Goal: Information Seeking & Learning: Learn about a topic

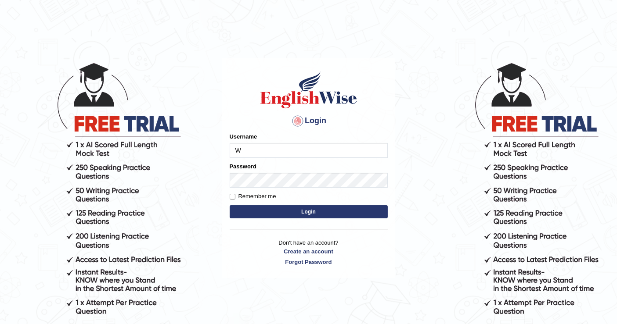
type input "[PERSON_NAME]"
click at [323, 215] on button "Login" at bounding box center [309, 211] width 158 height 13
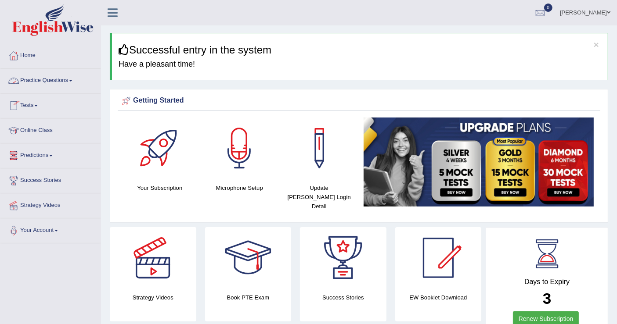
click at [65, 78] on link "Practice Questions" at bounding box center [50, 79] width 100 height 22
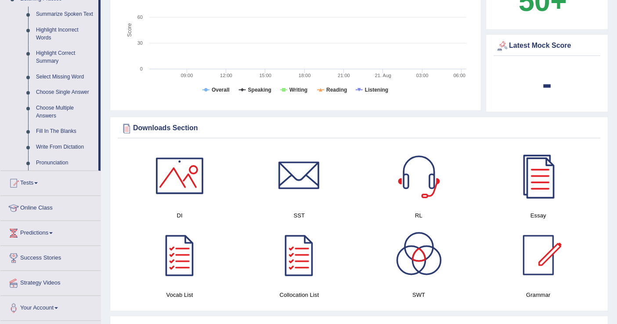
scroll to position [390, 0]
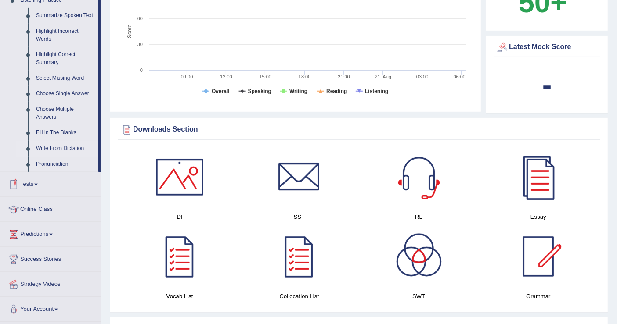
click at [58, 148] on link "Write From Dictation" at bounding box center [65, 149] width 66 height 16
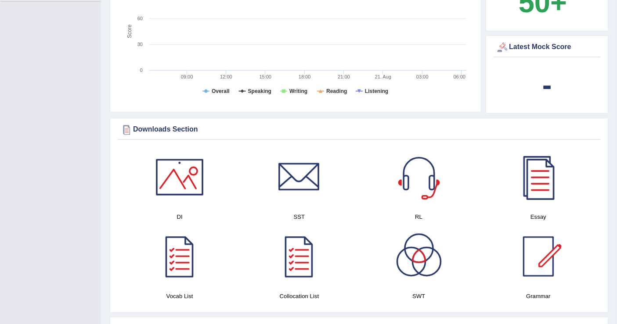
scroll to position [164, 0]
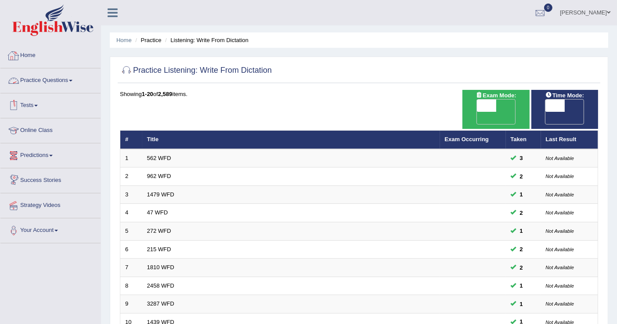
click at [72, 80] on span at bounding box center [71, 81] width 4 height 2
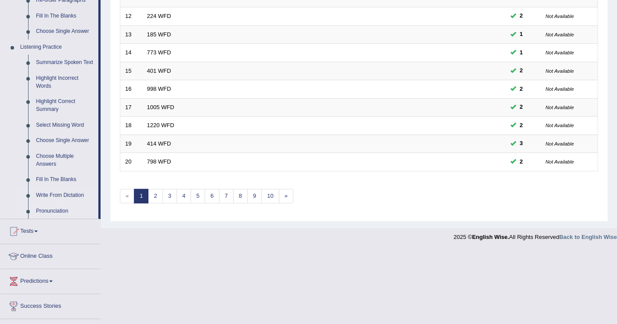
scroll to position [387, 0]
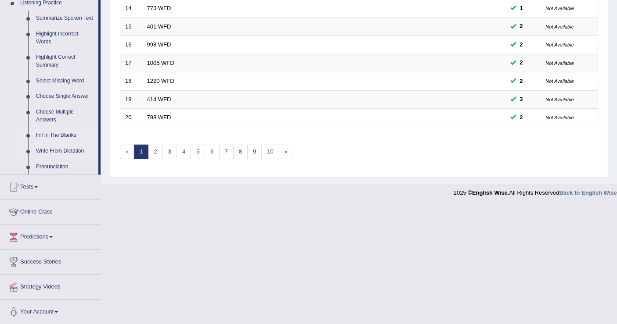
click at [66, 135] on link "Fill In The Blanks" at bounding box center [65, 136] width 66 height 16
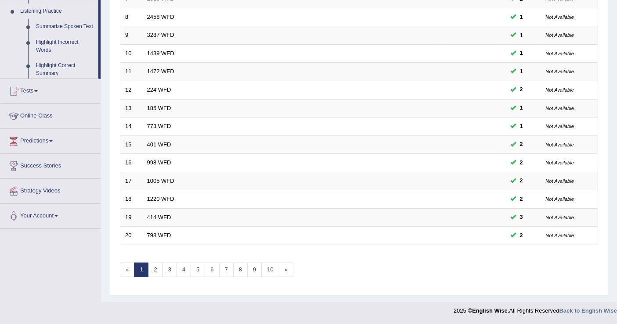
scroll to position [253, 0]
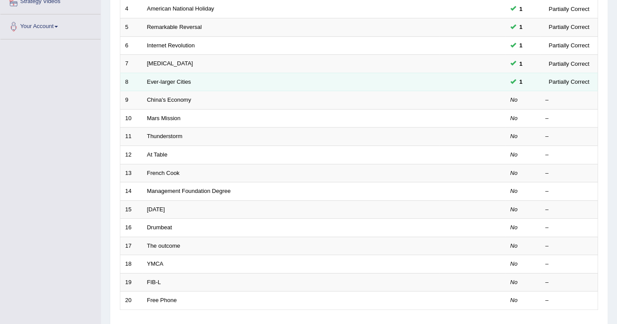
scroll to position [195, 0]
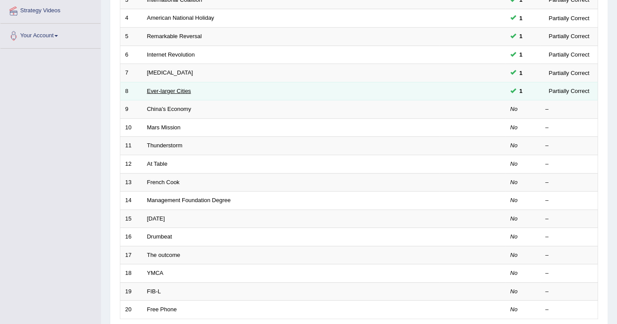
click at [188, 88] on link "Ever-larger Cities" at bounding box center [169, 91] width 44 height 7
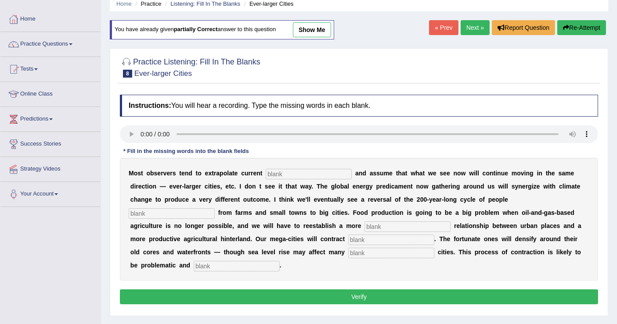
scroll to position [97, 0]
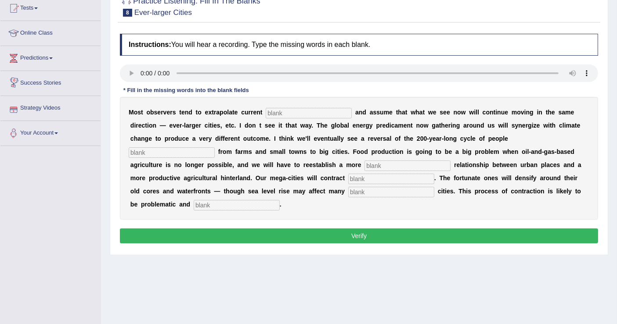
click at [322, 110] on input "text" at bounding box center [309, 113] width 86 height 11
type input "traps"
click at [172, 153] on input "text" at bounding box center [172, 153] width 86 height 11
type input "moving"
click at [386, 163] on input "text" at bounding box center [407, 166] width 86 height 11
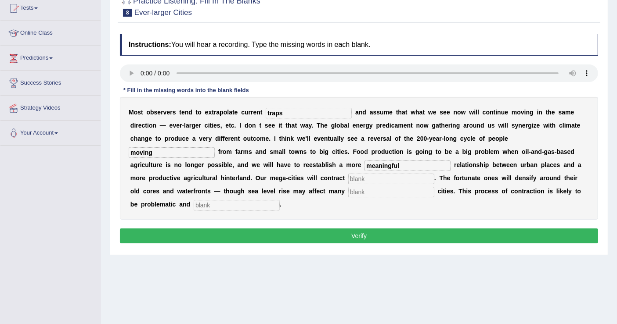
type input "meaningful"
click at [363, 179] on input "text" at bounding box center [391, 179] width 86 height 11
type input "substantially"
click at [252, 200] on input "text" at bounding box center [237, 205] width 86 height 11
type input "disorderly"
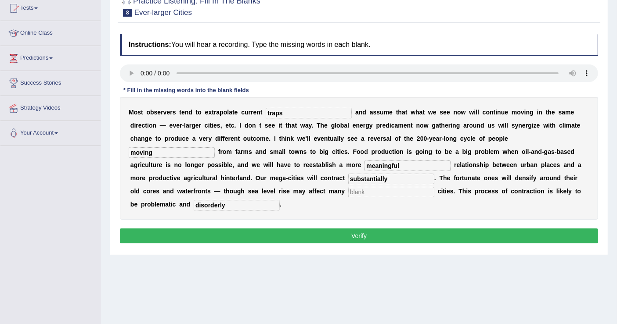
click at [328, 234] on button "Verify" at bounding box center [359, 236] width 478 height 15
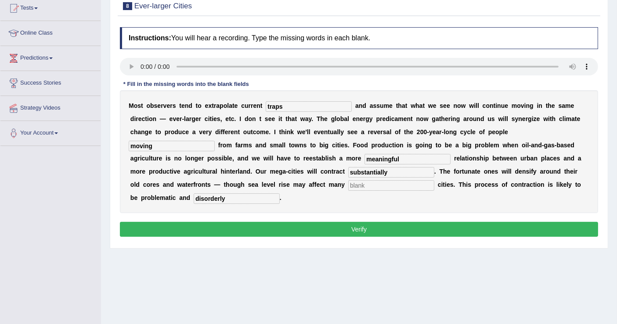
click at [338, 226] on button "Verify" at bounding box center [359, 229] width 478 height 15
click at [364, 182] on input "text" at bounding box center [391, 185] width 86 height 11
type input "low"
click at [371, 227] on button "Verify" at bounding box center [359, 229] width 478 height 15
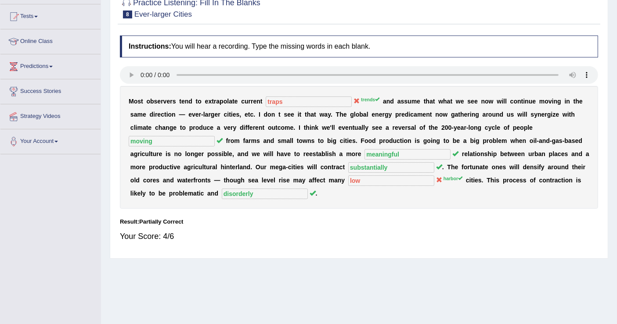
scroll to position [39, 0]
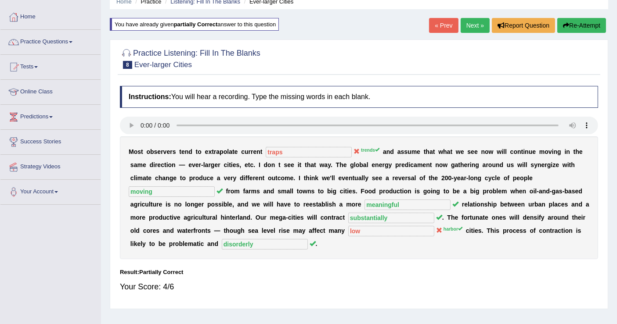
click at [471, 27] on link "Next »" at bounding box center [475, 25] width 29 height 15
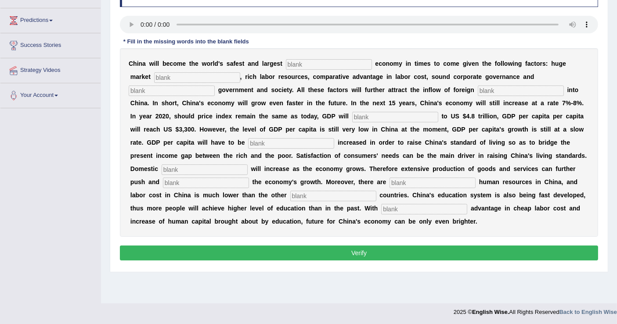
scroll to position [136, 0]
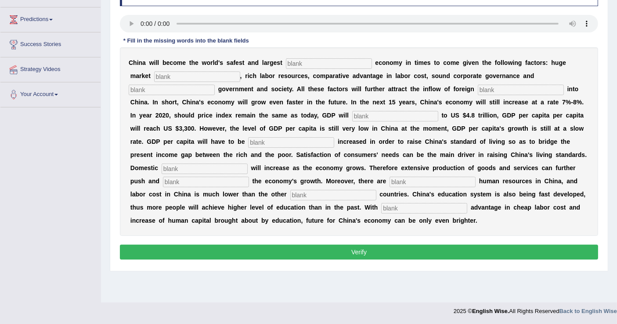
click at [302, 58] on input "text" at bounding box center [329, 63] width 86 height 11
type input "i"
type input "investment"
click at [175, 77] on input "text" at bounding box center [197, 77] width 86 height 11
type input "potential"
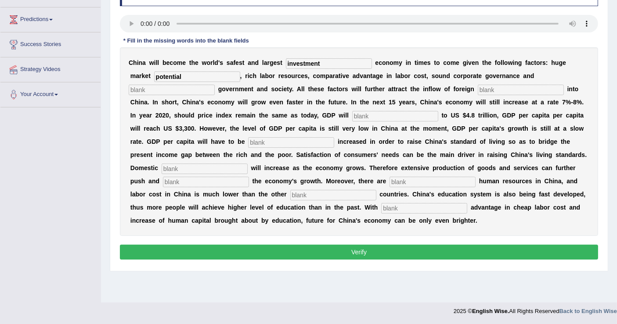
click at [173, 89] on input "text" at bounding box center [172, 90] width 86 height 11
type input "stable"
click at [488, 88] on input "text" at bounding box center [521, 90] width 86 height 11
type input "capital"
click at [385, 115] on input "text" at bounding box center [395, 116] width 86 height 11
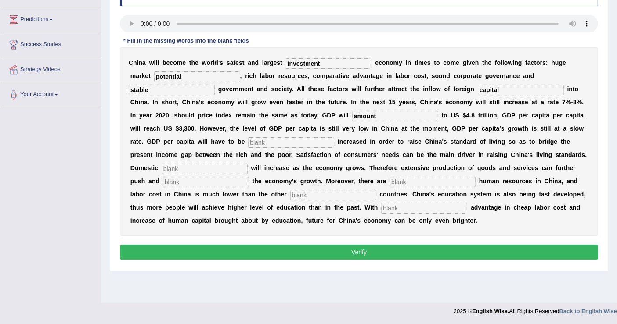
type input "amount"
click at [290, 144] on input "text" at bounding box center [291, 142] width 86 height 11
type input "further"
click at [205, 166] on input "text" at bounding box center [205, 169] width 86 height 11
type input "demand"
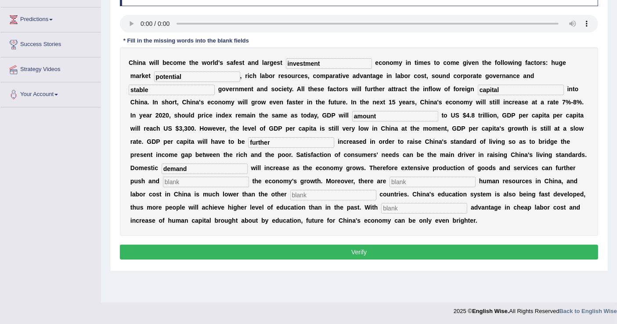
click at [198, 180] on input "text" at bounding box center [206, 182] width 86 height 11
type input "sustainable"
click at [311, 194] on input "text" at bounding box center [333, 195] width 86 height 11
type input "resources"
click at [429, 210] on input "text" at bounding box center [424, 208] width 86 height 11
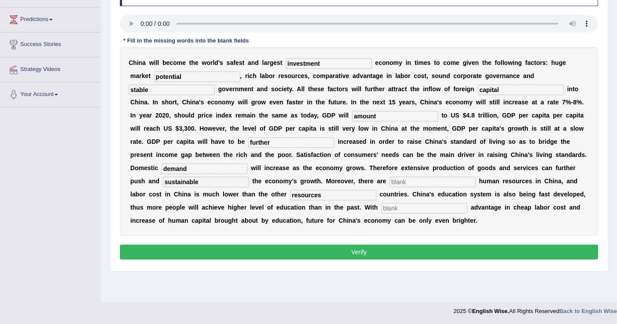
click at [407, 179] on input "text" at bounding box center [432, 182] width 86 height 11
type input "resources"
click at [331, 192] on input "resources" at bounding box center [333, 195] width 86 height 11
type input "r"
type input "industrialized"
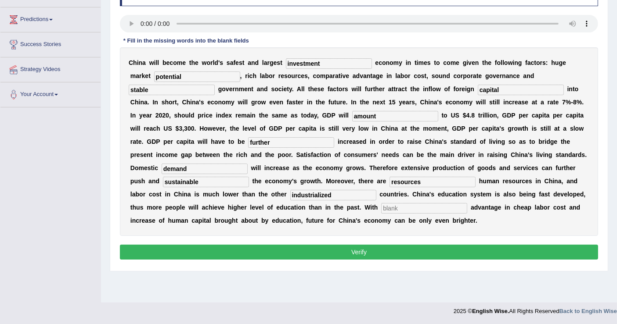
click at [419, 206] on input "text" at bounding box center [424, 208] width 86 height 11
type input "comparative"
click at [364, 253] on button "Verify" at bounding box center [359, 252] width 478 height 15
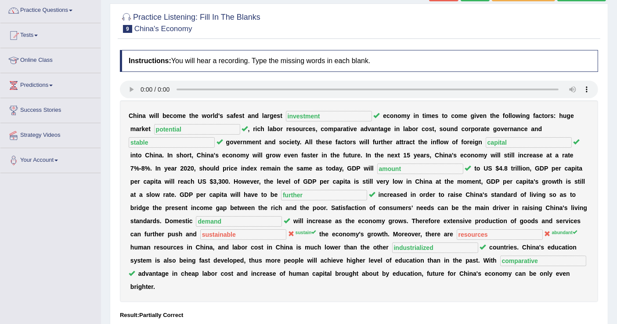
scroll to position [0, 0]
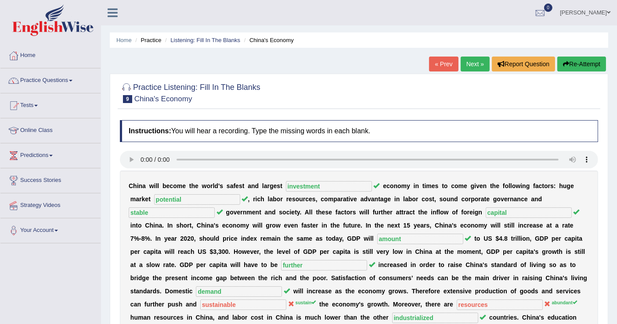
click at [473, 61] on link "Next »" at bounding box center [475, 64] width 29 height 15
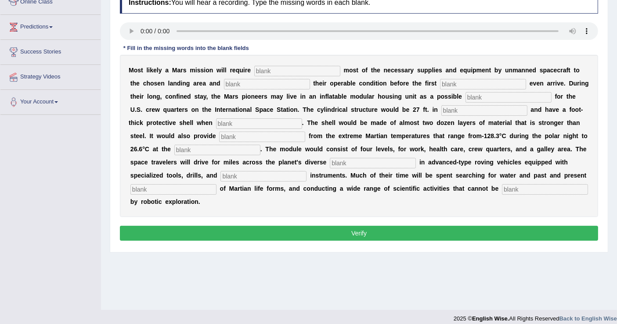
scroll to position [136, 0]
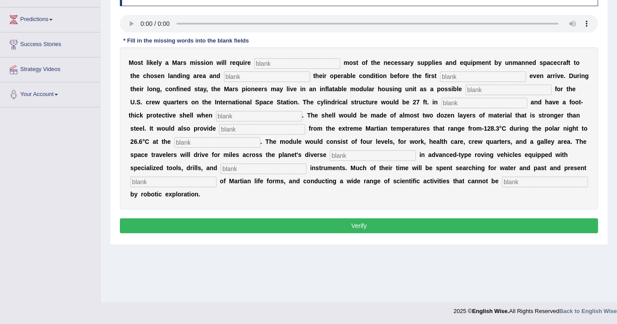
click at [276, 64] on input "text" at bounding box center [297, 63] width 86 height 11
type input "transport"
click at [252, 79] on input "text" at bounding box center [267, 77] width 86 height 11
type input "conforming"
click at [455, 76] on input "text" at bounding box center [483, 77] width 86 height 11
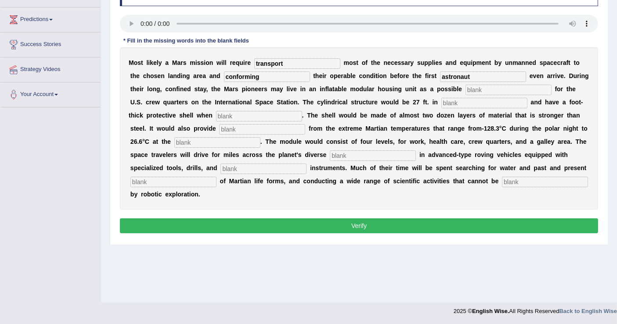
type input "astronaut"
click at [497, 87] on input "text" at bounding box center [508, 90] width 86 height 11
type input "replacement"
click at [464, 104] on input "text" at bounding box center [484, 103] width 86 height 11
type input "diameter"
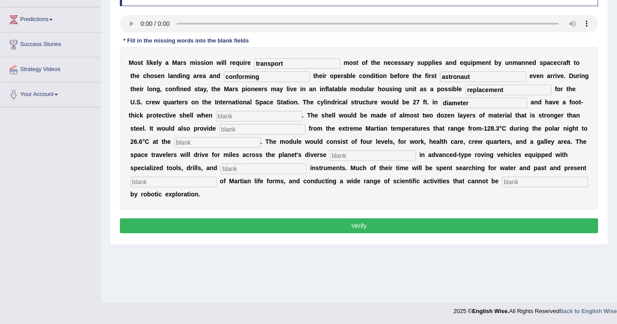
click at [272, 112] on input "text" at bounding box center [259, 116] width 86 height 11
type input "inflated"
click at [275, 124] on input "text" at bounding box center [262, 129] width 86 height 11
type input "isolation"
click at [258, 141] on input "text" at bounding box center [217, 142] width 86 height 11
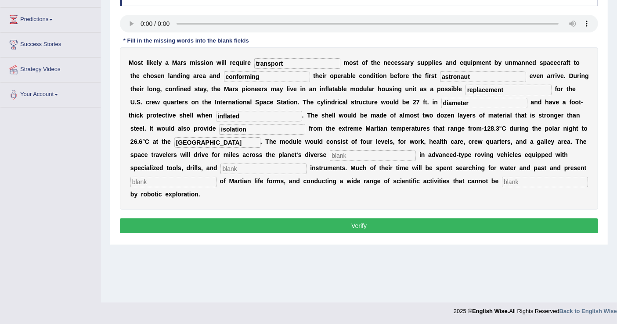
type input "Ecuador"
click at [388, 154] on input "text" at bounding box center [373, 156] width 86 height 11
type input "t"
type input "terrain"
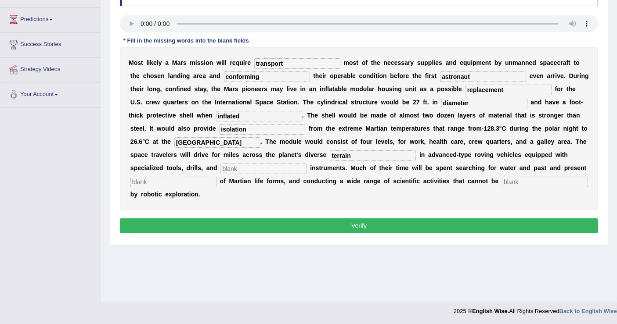
click at [246, 166] on input "text" at bounding box center [263, 169] width 86 height 11
type input "analytical"
click at [216, 180] on input "text" at bounding box center [173, 182] width 86 height 11
type input "evidence"
click at [502, 187] on input "text" at bounding box center [545, 182] width 86 height 11
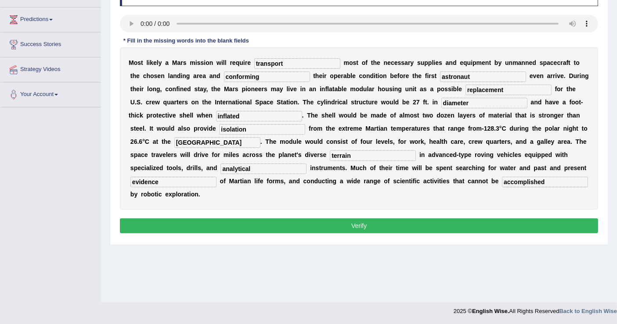
type input "accomplished"
click at [359, 229] on button "Verify" at bounding box center [359, 226] width 478 height 15
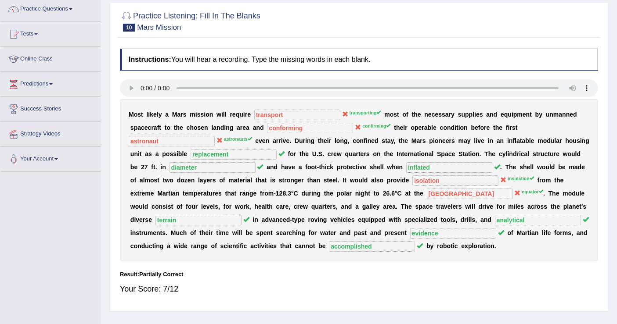
scroll to position [39, 0]
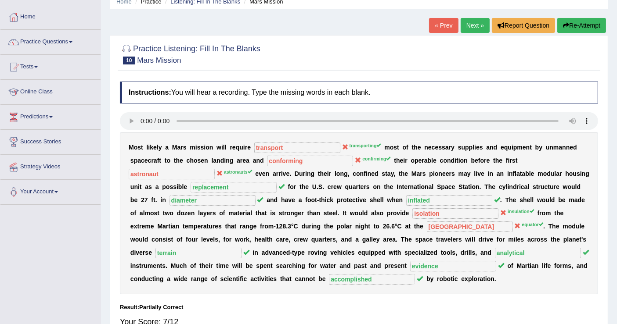
click at [474, 27] on link "Next »" at bounding box center [475, 25] width 29 height 15
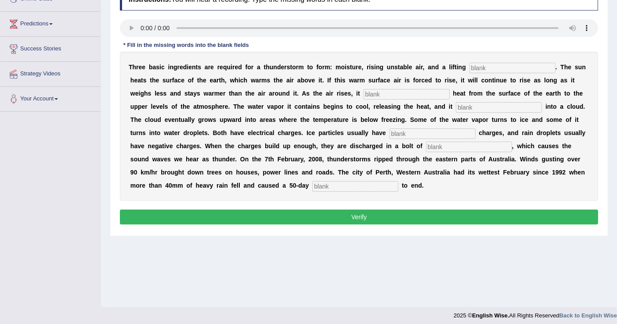
scroll to position [136, 0]
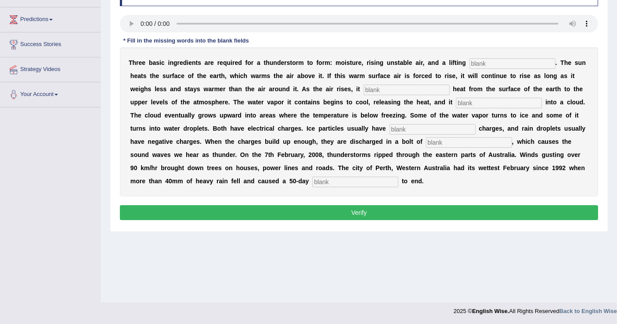
click at [504, 64] on input "text" at bounding box center [512, 63] width 86 height 11
type input "mechanism"
click at [404, 85] on input "text" at bounding box center [406, 90] width 86 height 11
type input "transfers"
click at [470, 103] on input "text" at bounding box center [499, 103] width 86 height 11
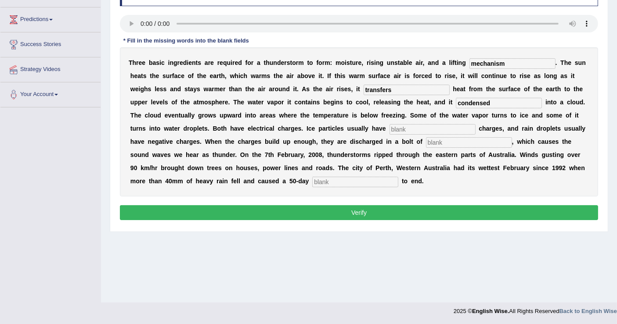
type input "condensed"
click at [438, 125] on input "text" at bounding box center [432, 129] width 86 height 11
type input "positive"
click at [444, 138] on input "text" at bounding box center [469, 142] width 86 height 11
type input "lightening"
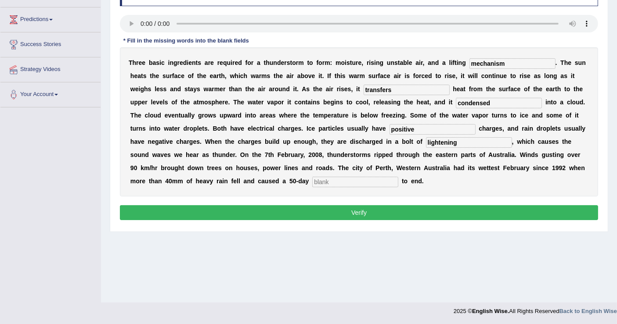
click at [342, 179] on input "text" at bounding box center [355, 182] width 86 height 11
type input "droughts"
click at [344, 209] on button "Verify" at bounding box center [359, 212] width 478 height 15
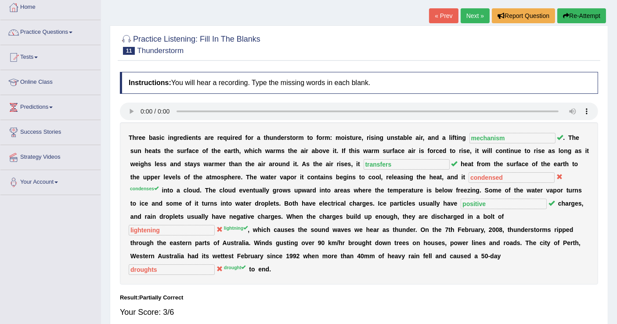
scroll to position [0, 0]
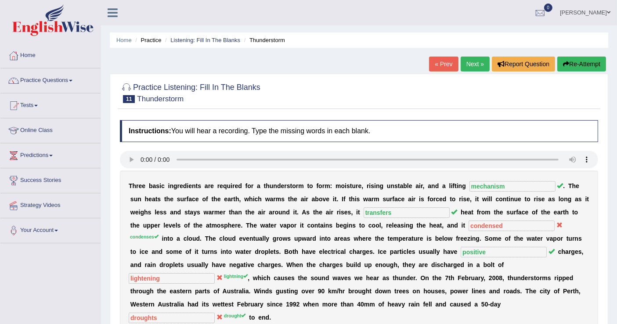
click at [474, 61] on link "Next »" at bounding box center [475, 64] width 29 height 15
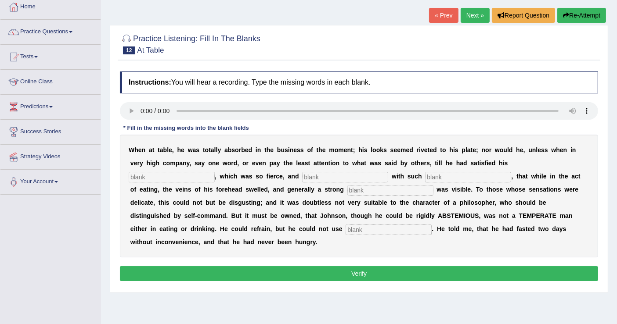
scroll to position [136, 0]
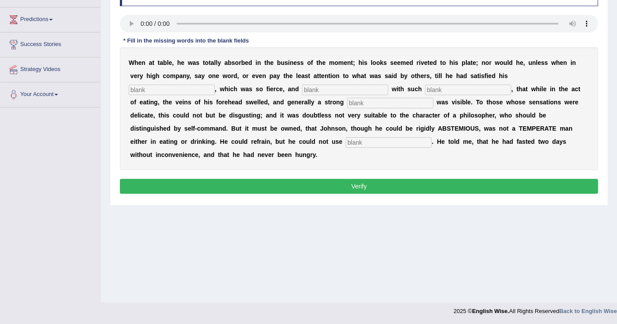
click at [192, 87] on input "text" at bounding box center [172, 90] width 86 height 11
type input "appetites"
click at [320, 90] on input "text" at bounding box center [345, 90] width 86 height 11
type input "endorse"
click at [453, 89] on input "text" at bounding box center [468, 90] width 86 height 11
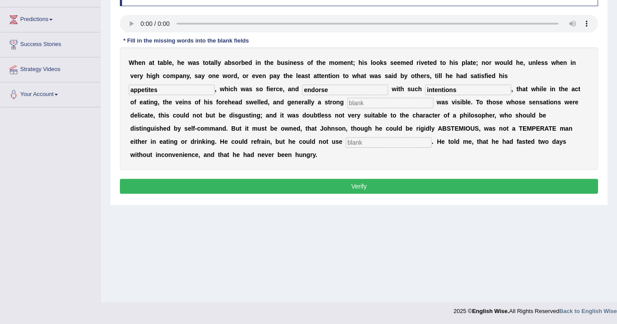
type input "intentions"
click at [375, 102] on input "text" at bounding box center [390, 103] width 86 height 11
type input "respirstion"
click at [345, 141] on input "text" at bounding box center [388, 142] width 86 height 11
type input "motherly"
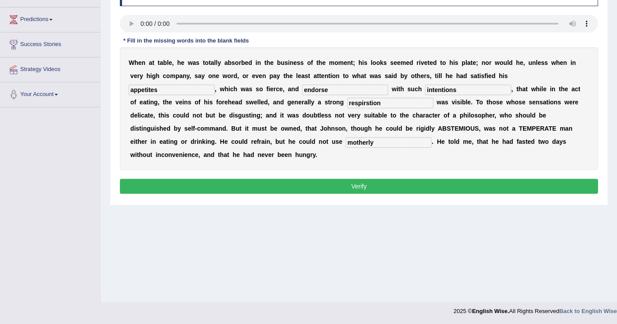
click at [367, 186] on button "Verify" at bounding box center [359, 186] width 478 height 15
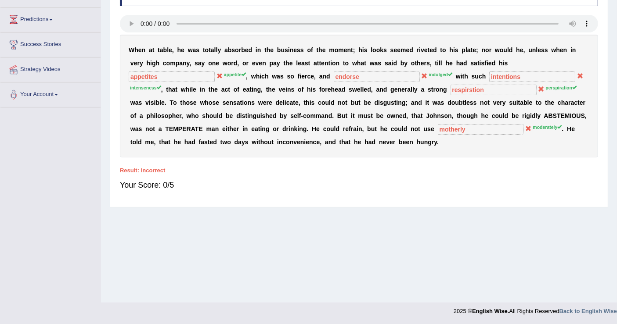
scroll to position [0, 0]
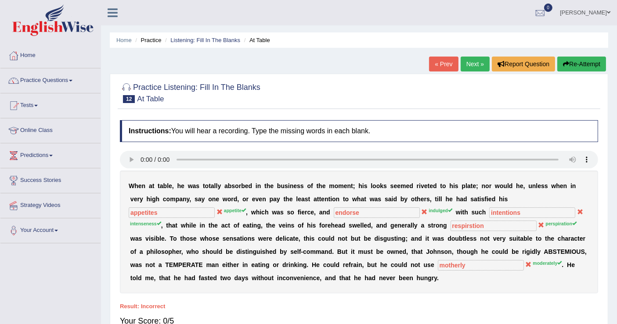
click at [576, 65] on button "Re-Attempt" at bounding box center [581, 64] width 49 height 15
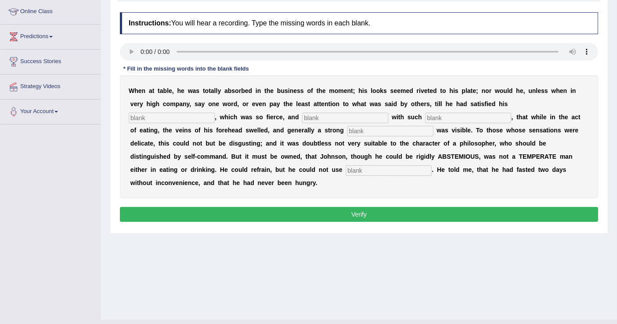
scroll to position [136, 0]
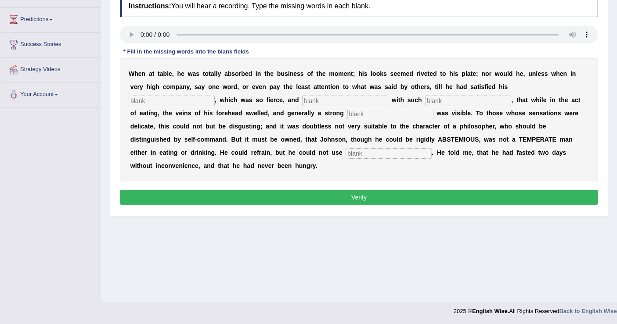
click at [176, 96] on input "text" at bounding box center [172, 101] width 86 height 11
type input "appetite"
click at [341, 99] on input "text" at bounding box center [345, 101] width 86 height 11
type input "intenseness"
click at [369, 112] on input "text" at bounding box center [390, 114] width 86 height 11
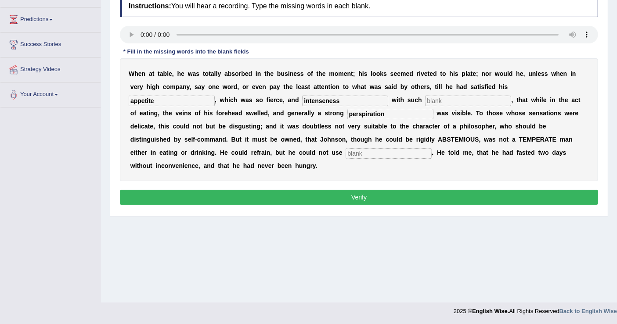
type input "perspiration"
click at [345, 151] on input "text" at bounding box center [388, 153] width 86 height 11
type input "moderately"
click at [478, 100] on input "text" at bounding box center [468, 101] width 86 height 11
type input "indulged"
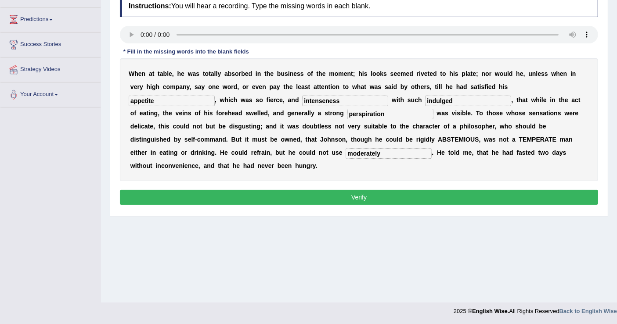
click at [365, 196] on button "Verify" at bounding box center [359, 197] width 478 height 15
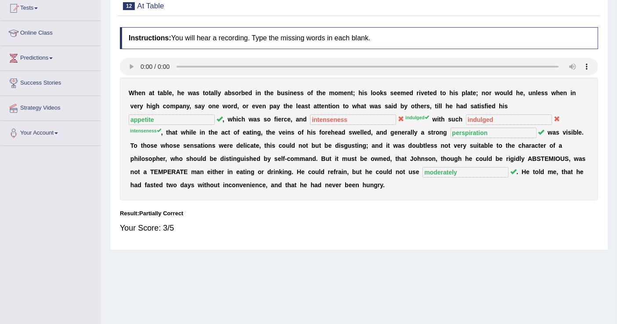
scroll to position [0, 0]
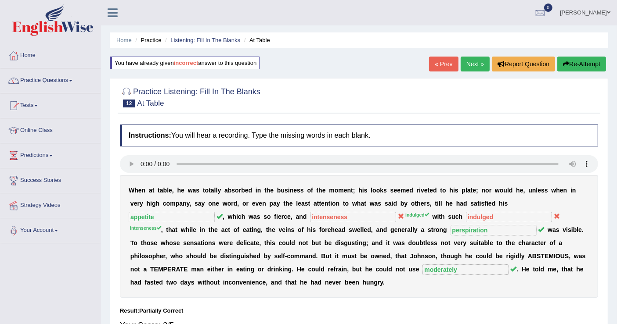
click at [476, 65] on link "Next »" at bounding box center [475, 64] width 29 height 15
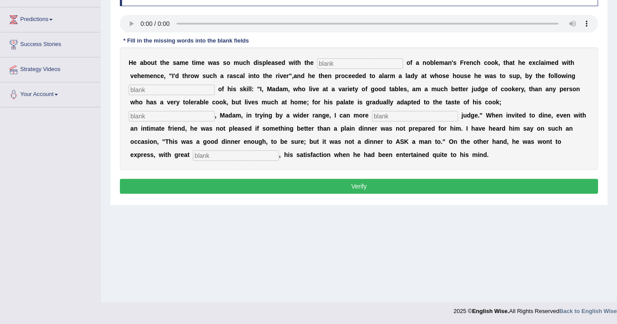
click at [348, 60] on input "text" at bounding box center [360, 63] width 86 height 11
type input "performances"
click at [166, 86] on input "text" at bounding box center [172, 90] width 86 height 11
type input "manifestation"
click at [151, 115] on input "text" at bounding box center [172, 116] width 86 height 11
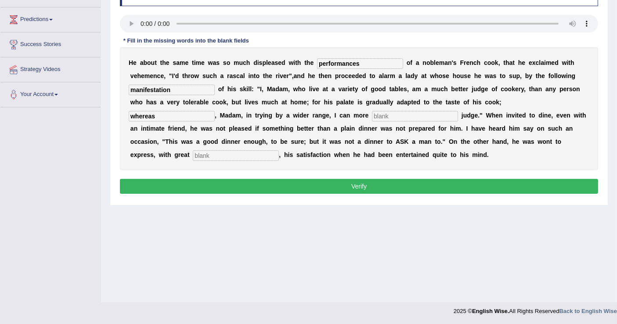
type input "whereas"
click at [215, 158] on input "text" at bounding box center [236, 156] width 86 height 11
type input "glee"
click at [403, 116] on input "text" at bounding box center [415, 116] width 86 height 11
click at [182, 88] on input "manifestation" at bounding box center [172, 90] width 86 height 11
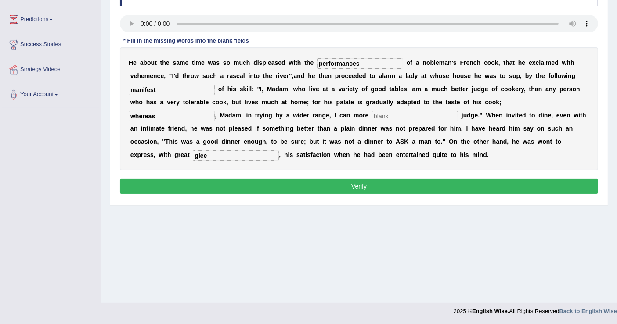
type input "manifest"
click at [388, 114] on input "text" at bounding box center [415, 116] width 86 height 11
click at [412, 117] on input "exposibly" at bounding box center [415, 116] width 86 height 11
type input "exposite"
click at [381, 185] on button "Verify" at bounding box center [359, 186] width 478 height 15
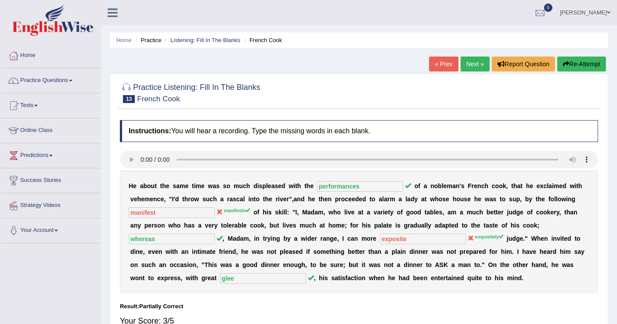
click at [471, 63] on link "Next »" at bounding box center [475, 64] width 29 height 15
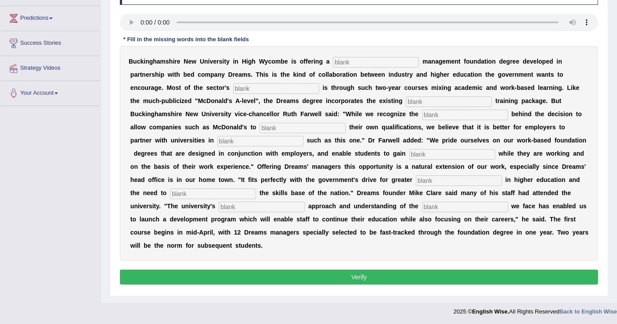
click at [348, 59] on input "text" at bounding box center [376, 62] width 86 height 11
type input "r"
type input "retrain"
click at [271, 87] on input "text" at bounding box center [276, 88] width 86 height 11
type input "expantion"
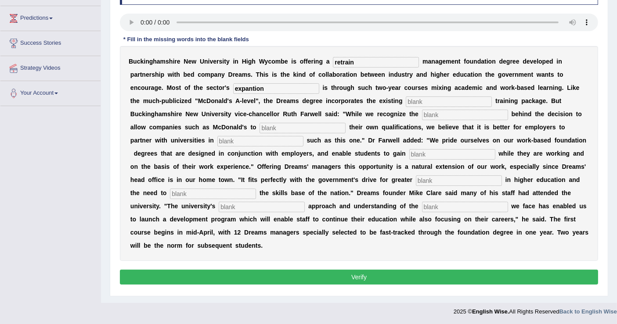
click at [429, 101] on input "text" at bounding box center [449, 102] width 86 height 11
type input "company"
click at [446, 116] on input "text" at bounding box center [465, 115] width 86 height 11
type input "emphatic"
click at [270, 125] on input "text" at bounding box center [302, 128] width 86 height 11
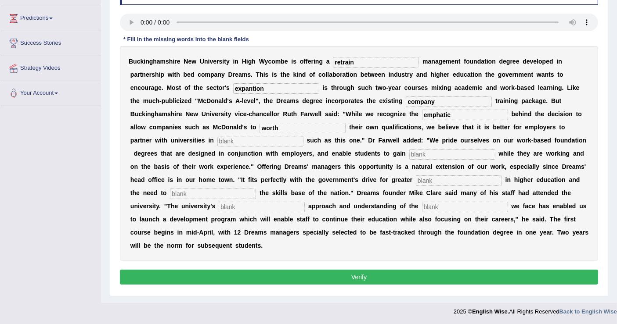
type input "worth"
click at [244, 141] on input "text" at bounding box center [260, 141] width 86 height 11
type input "initiatives"
click at [434, 147] on div "B u c k i n g h a m s h i r e N e w U n i v e r s i t y i n H i g h W y c o m b…" at bounding box center [359, 153] width 478 height 215
click at [434, 150] on input "text" at bounding box center [452, 154] width 86 height 11
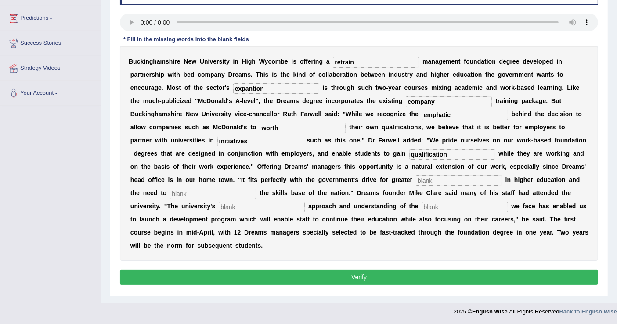
type input "qualification"
click at [443, 179] on input "text" at bounding box center [459, 181] width 86 height 11
type input "participation"
click at [228, 191] on input "text" at bounding box center [213, 194] width 86 height 11
type input "enhances"
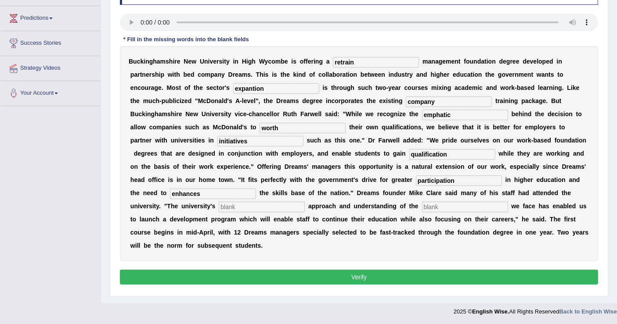
click at [244, 209] on input "text" at bounding box center [262, 207] width 86 height 11
type input "pragmatic"
click at [441, 207] on input "text" at bounding box center [465, 207] width 86 height 11
type input "challenges"
click at [385, 278] on button "Verify" at bounding box center [359, 277] width 478 height 15
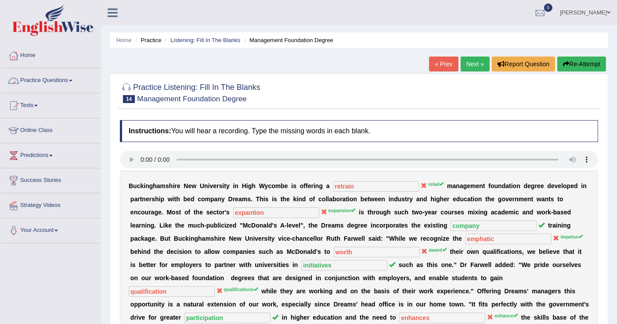
click at [75, 77] on link "Practice Questions" at bounding box center [50, 79] width 100 height 22
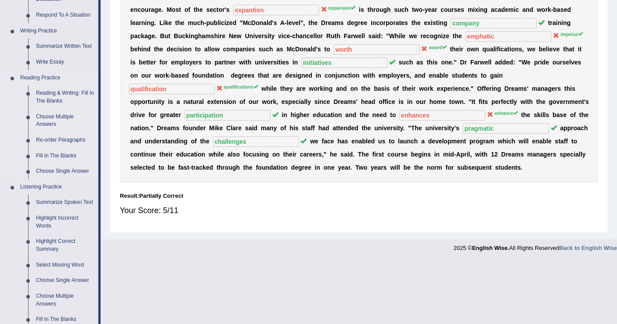
scroll to position [292, 0]
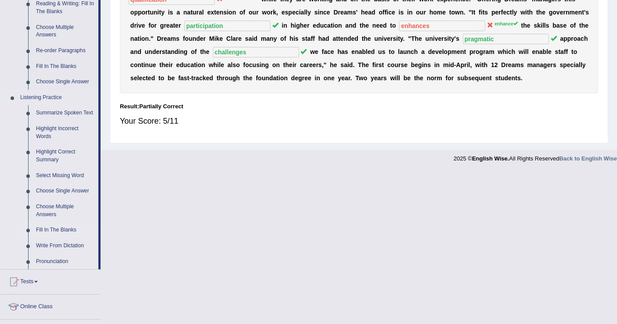
click at [58, 227] on link "Fill In The Blanks" at bounding box center [65, 231] width 66 height 16
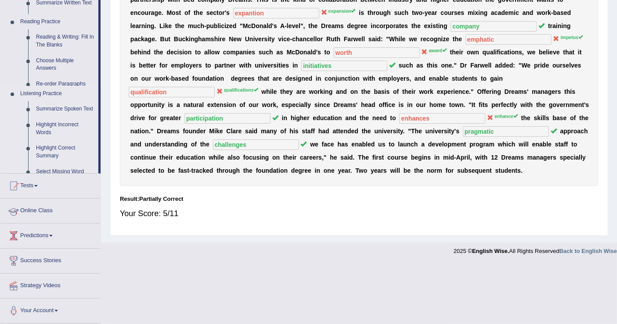
scroll to position [139, 0]
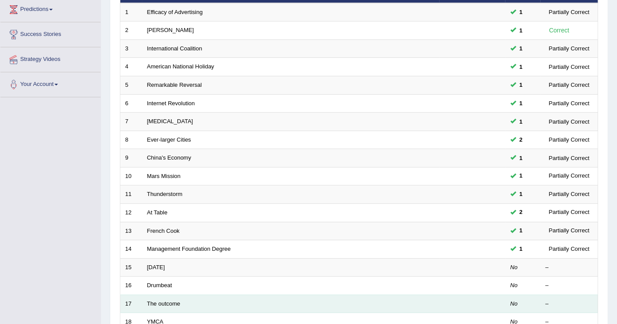
scroll to position [49, 0]
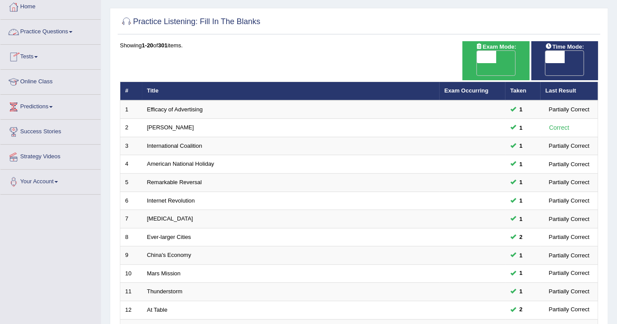
click at [68, 30] on link "Practice Questions" at bounding box center [50, 31] width 100 height 22
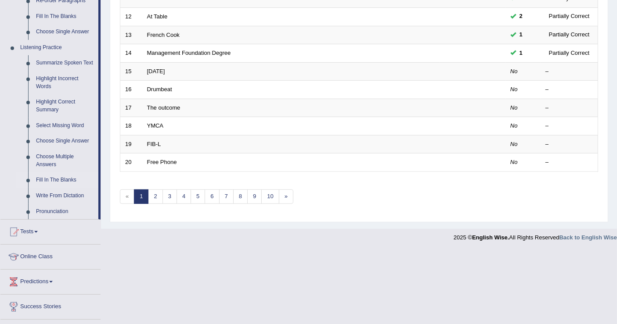
scroll to position [387, 0]
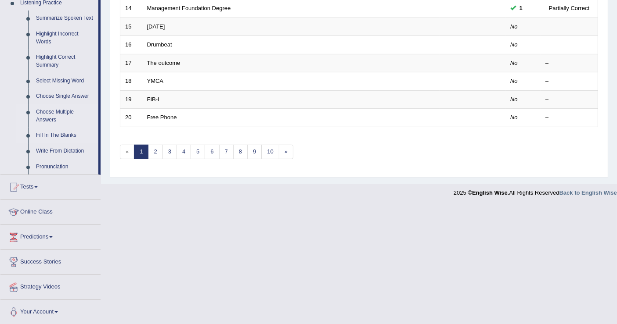
click at [60, 112] on link "Choose Multiple Answers" at bounding box center [65, 115] width 66 height 23
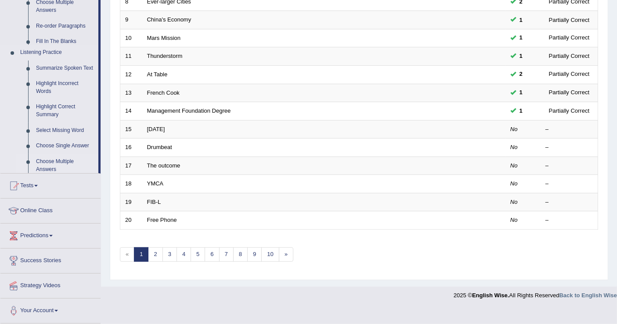
scroll to position [253, 0]
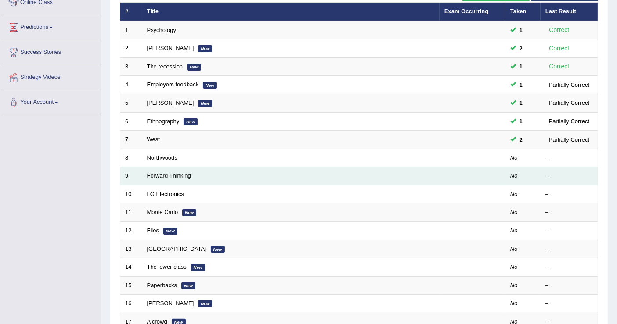
scroll to position [146, 0]
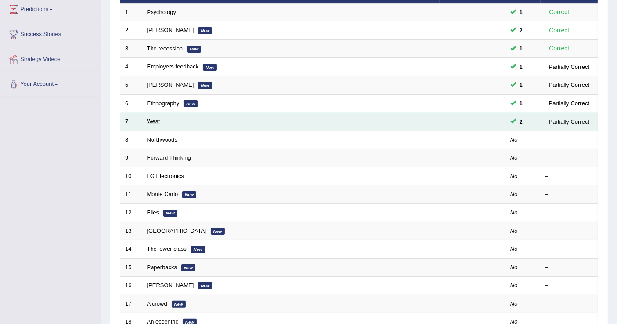
click at [154, 118] on link "West" at bounding box center [153, 121] width 13 height 7
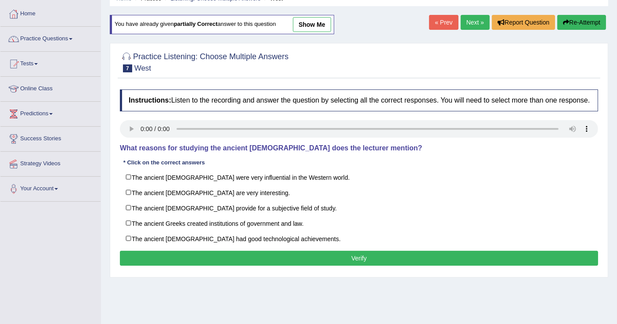
scroll to position [136, 0]
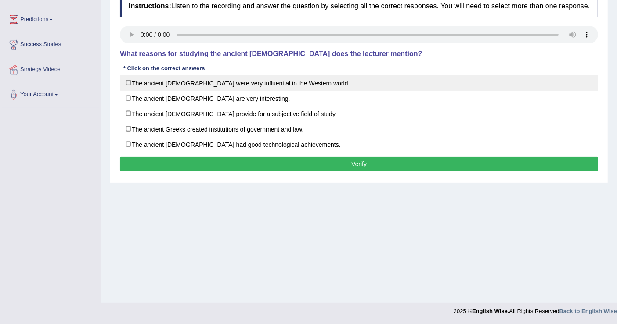
click at [126, 81] on label "The ancient [DEMOGRAPHIC_DATA] were very influential in the Western world." at bounding box center [359, 83] width 478 height 16
checkbox input "true"
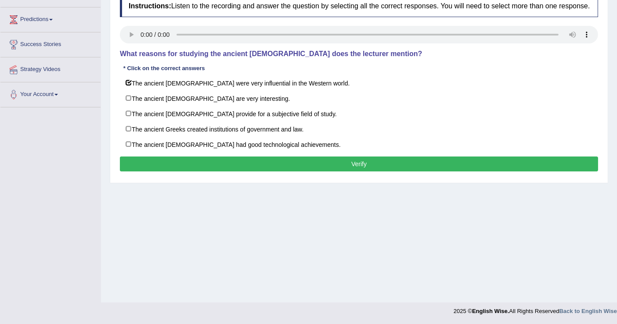
click at [356, 165] on button "Verify" at bounding box center [359, 164] width 478 height 15
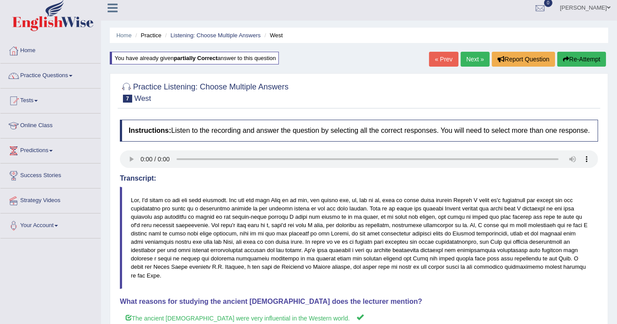
scroll to position [0, 0]
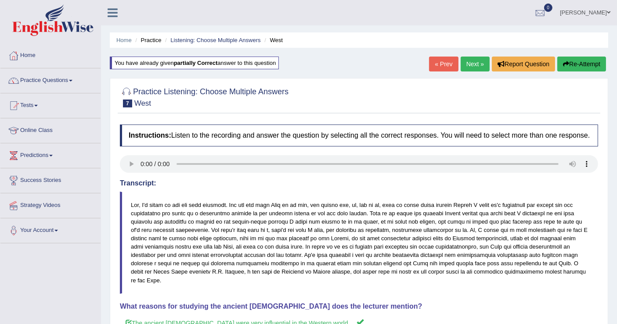
click at [474, 63] on link "Next »" at bounding box center [475, 64] width 29 height 15
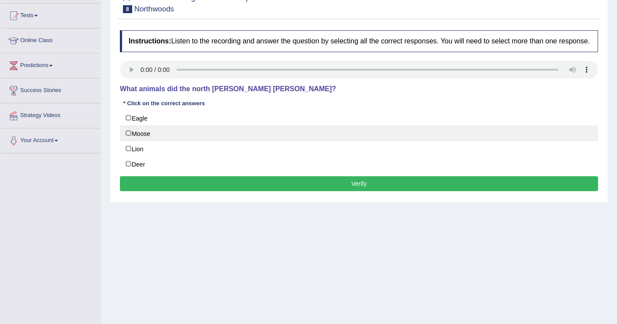
scroll to position [97, 0]
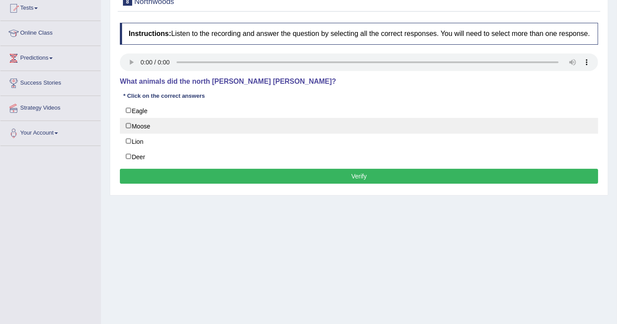
click at [148, 125] on label "Moose" at bounding box center [359, 126] width 478 height 16
checkbox input "true"
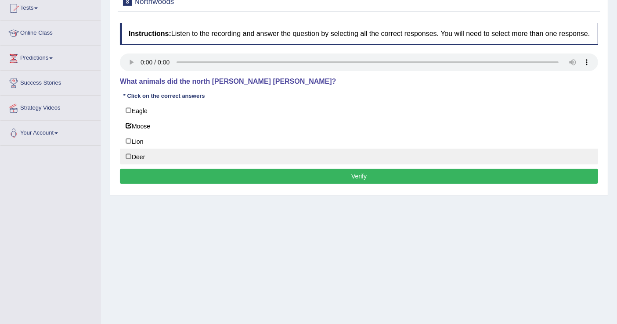
click at [137, 154] on label "Deer" at bounding box center [359, 157] width 478 height 16
checkbox input "true"
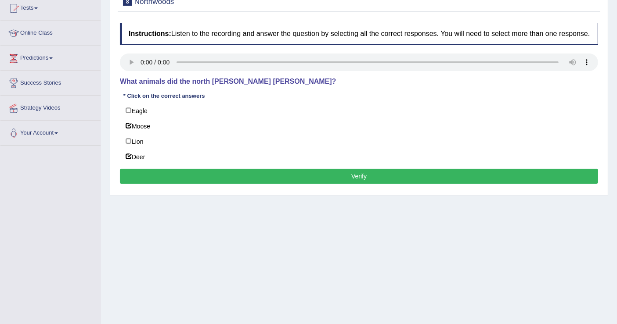
click at [350, 172] on button "Verify" at bounding box center [359, 176] width 478 height 15
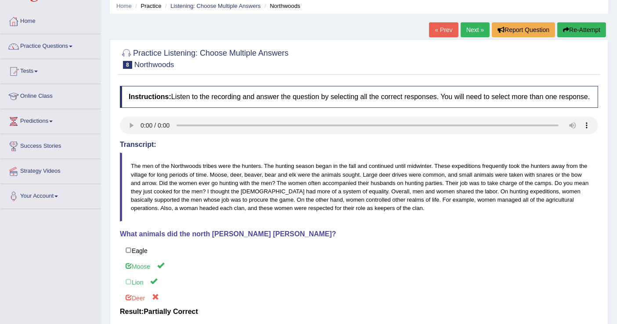
scroll to position [0, 0]
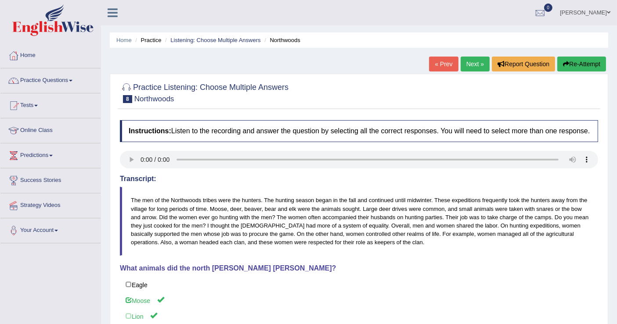
click at [586, 64] on button "Re-Attempt" at bounding box center [581, 64] width 49 height 15
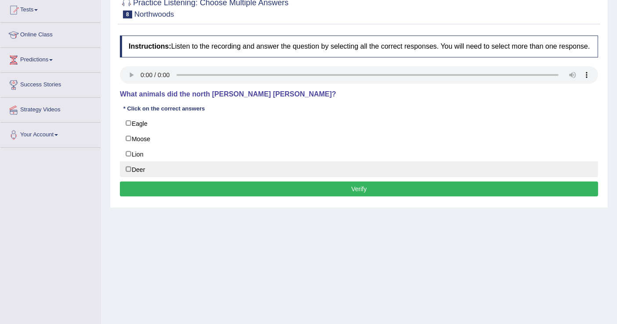
scroll to position [97, 0]
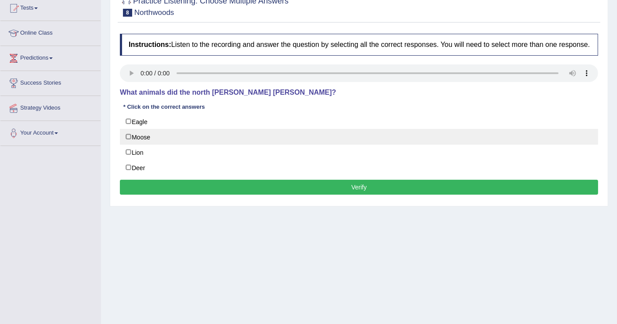
click at [129, 133] on label "Moose" at bounding box center [359, 137] width 478 height 16
checkbox input "true"
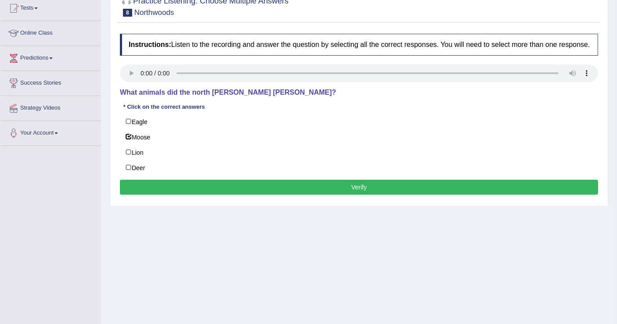
click at [247, 182] on button "Verify" at bounding box center [359, 187] width 478 height 15
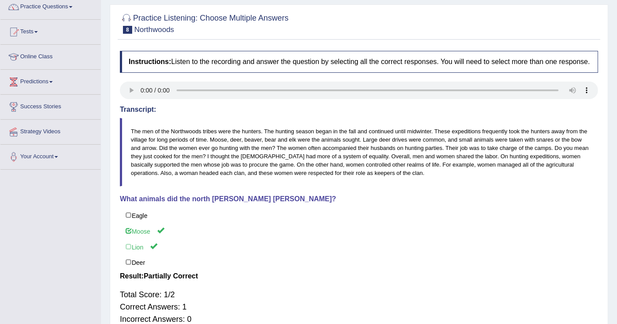
scroll to position [39, 0]
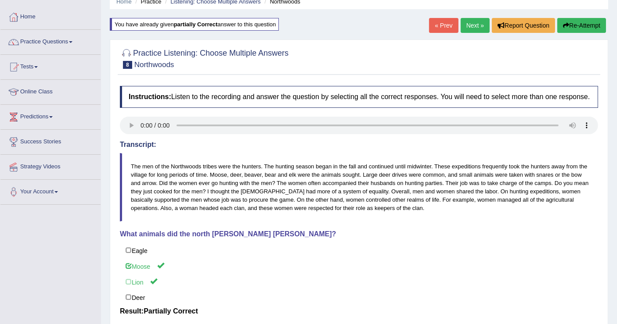
click at [472, 27] on link "Next »" at bounding box center [475, 25] width 29 height 15
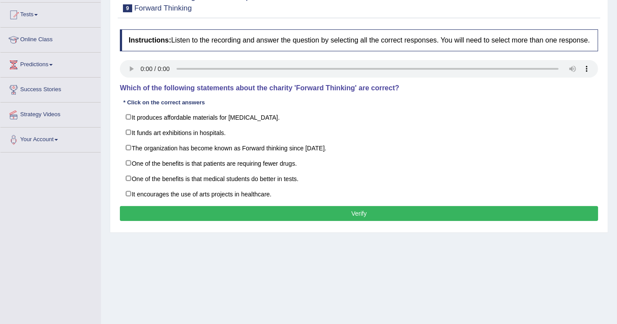
scroll to position [97, 0]
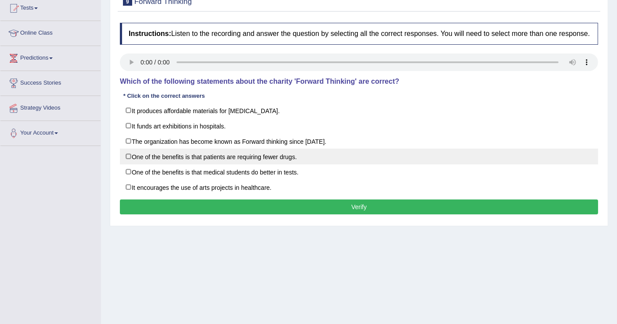
click at [130, 156] on label "One of the benefits is that patients are requiring fewer drugs." at bounding box center [359, 157] width 478 height 16
checkbox input "true"
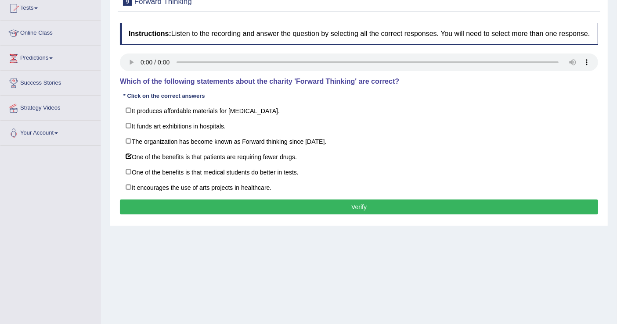
click at [262, 200] on button "Verify" at bounding box center [359, 207] width 478 height 15
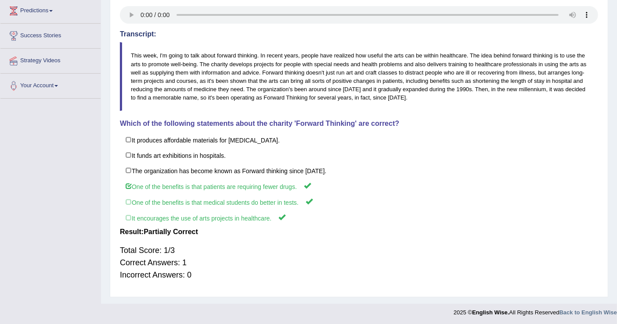
scroll to position [0, 0]
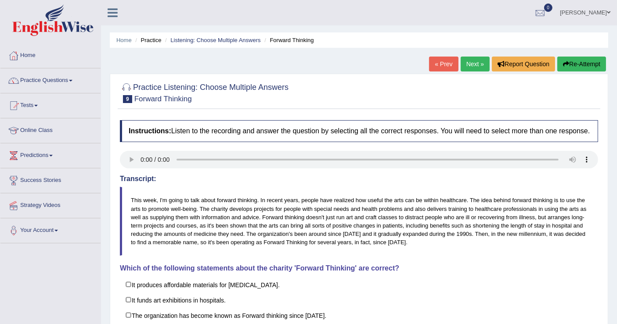
click at [470, 62] on link "Next »" at bounding box center [475, 64] width 29 height 15
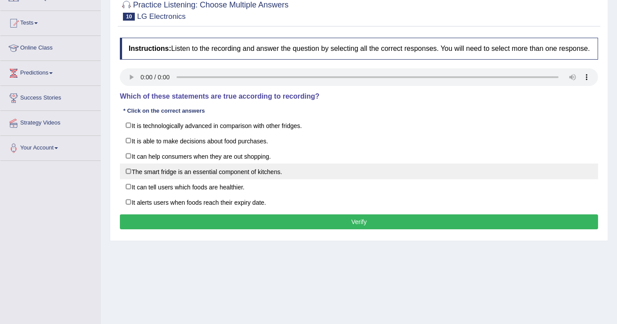
scroll to position [97, 0]
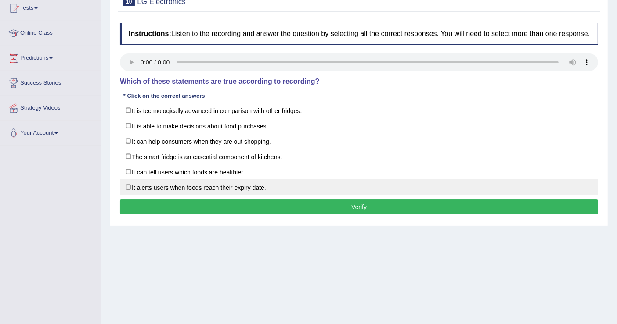
click at [128, 183] on label "It alerts users when foods reach their expiry date." at bounding box center [359, 188] width 478 height 16
checkbox input "true"
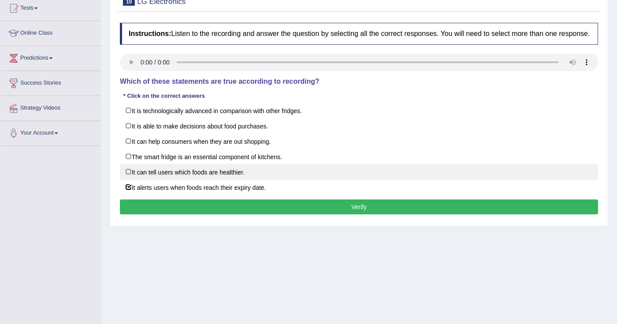
click at [141, 171] on label "It can tell users which foods are healthier." at bounding box center [359, 172] width 478 height 16
checkbox input "true"
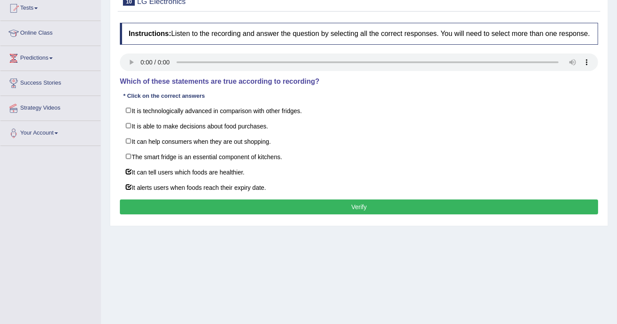
click at [308, 204] on button "Verify" at bounding box center [359, 207] width 478 height 15
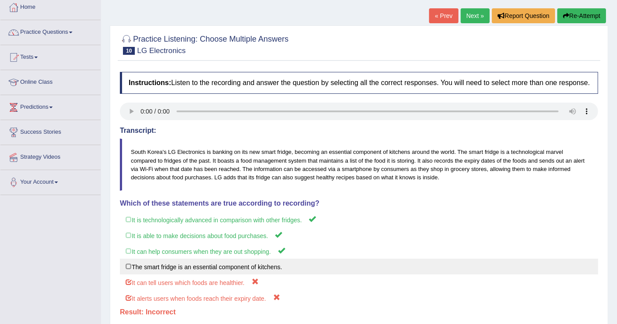
scroll to position [0, 0]
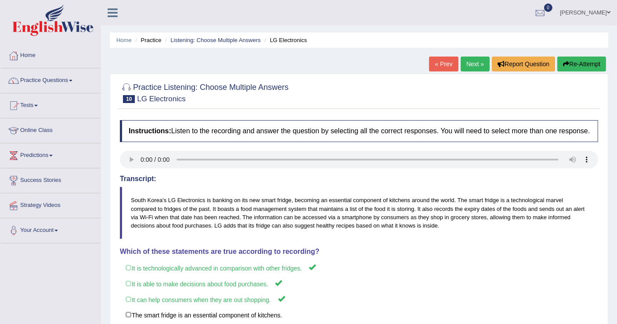
click at [576, 61] on button "Re-Attempt" at bounding box center [581, 64] width 49 height 15
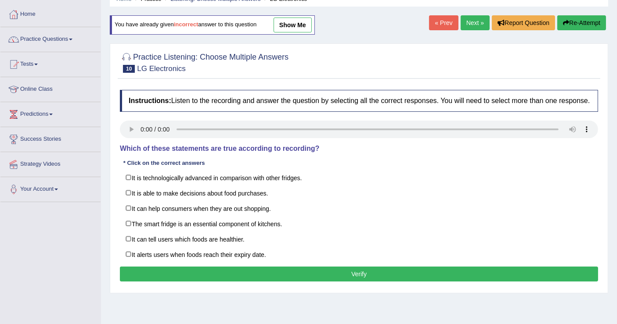
scroll to position [97, 0]
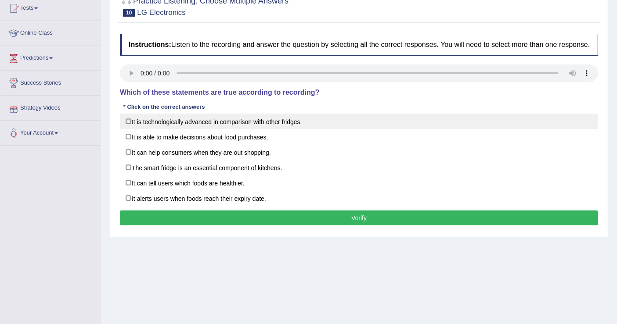
click at [128, 123] on label "It is technologically advanced in comparison with other fridges." at bounding box center [359, 122] width 478 height 16
checkbox input "true"
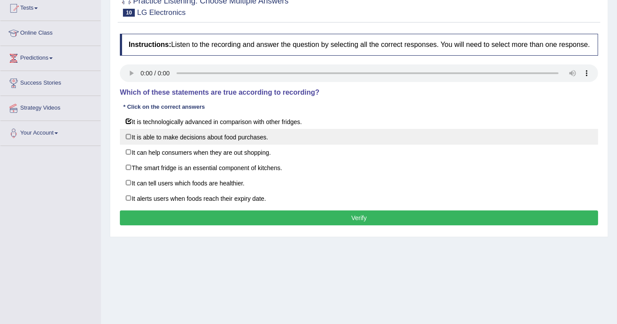
click at [131, 135] on label "It is able to make decisions about food purchases." at bounding box center [359, 137] width 478 height 16
checkbox input "true"
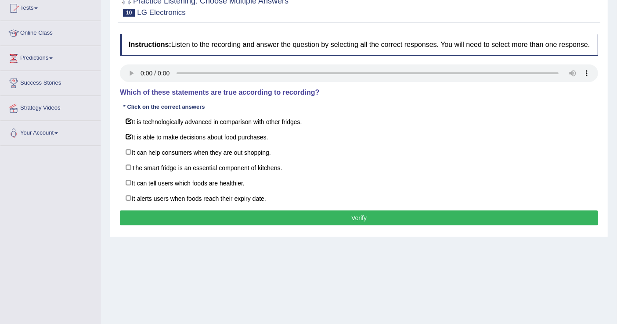
click at [339, 221] on button "Verify" at bounding box center [359, 218] width 478 height 15
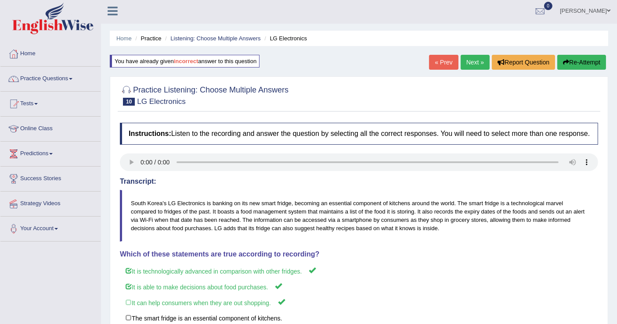
scroll to position [0, 0]
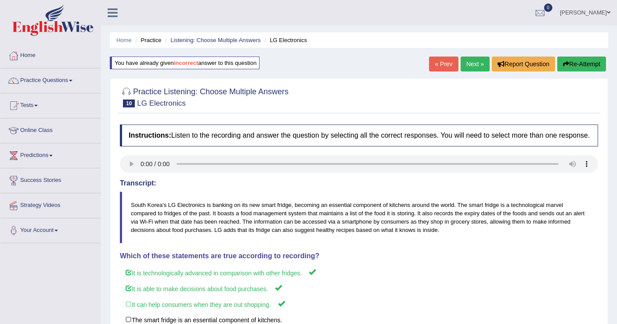
click at [474, 65] on link "Next »" at bounding box center [475, 64] width 29 height 15
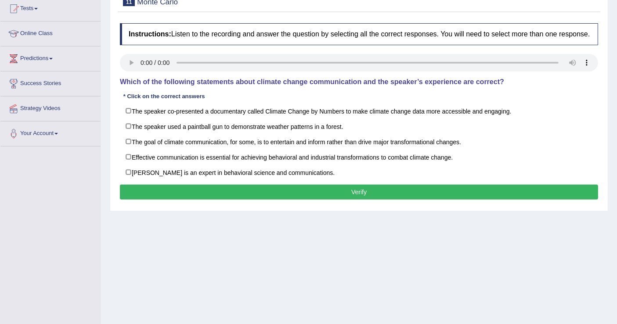
scroll to position [97, 0]
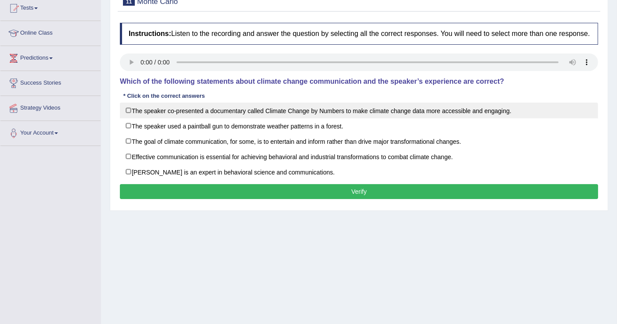
click at [126, 112] on label "The speaker co-presented a documentary called Climate Change by Numbers to make…" at bounding box center [359, 111] width 478 height 16
checkbox input "true"
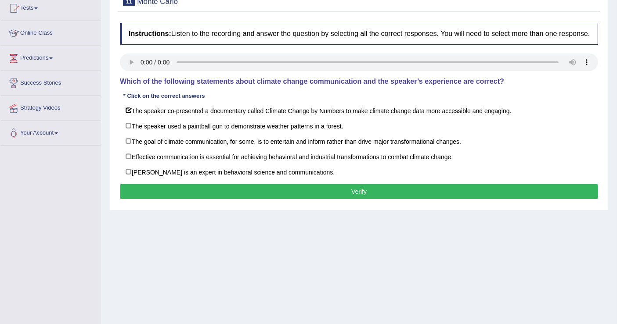
click at [283, 191] on button "Verify" at bounding box center [359, 191] width 478 height 15
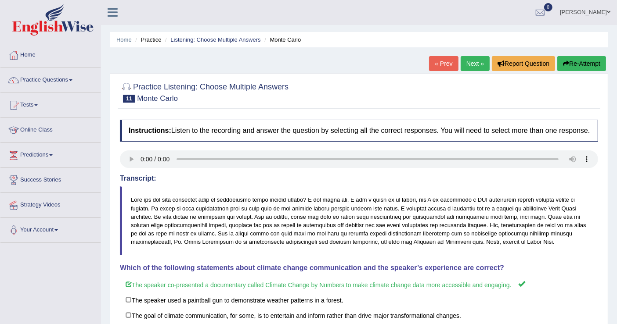
scroll to position [0, 0]
click at [467, 66] on link "Next »" at bounding box center [475, 64] width 29 height 15
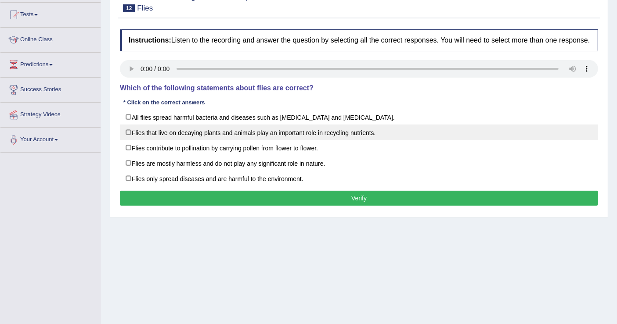
scroll to position [97, 0]
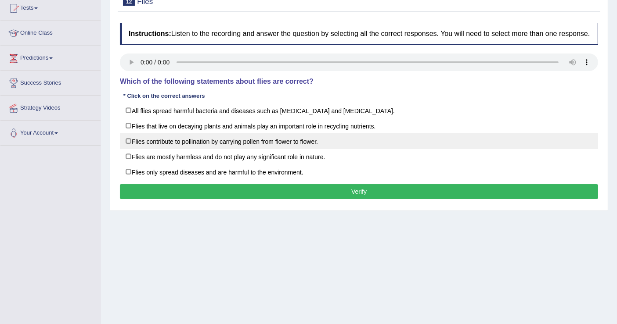
click at [136, 137] on label "Flies contribute to pollination by carrying pollen from flower to flower." at bounding box center [359, 141] width 478 height 16
checkbox input "true"
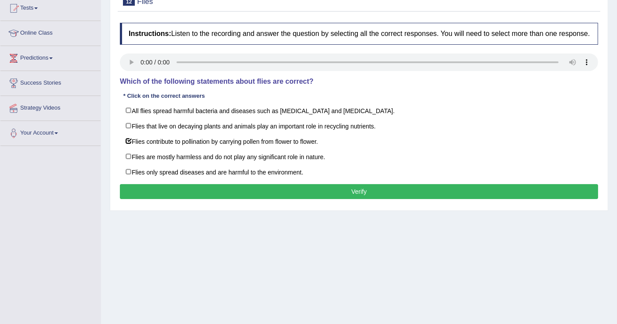
click at [347, 187] on button "Verify" at bounding box center [359, 191] width 478 height 15
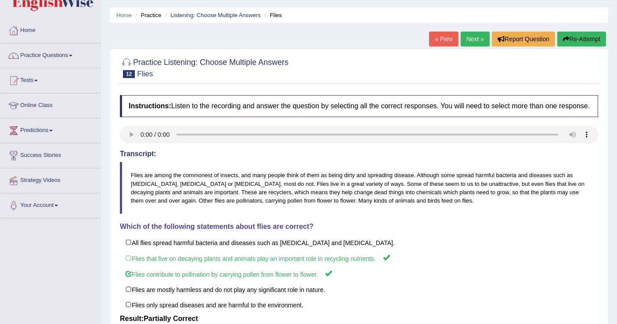
scroll to position [0, 0]
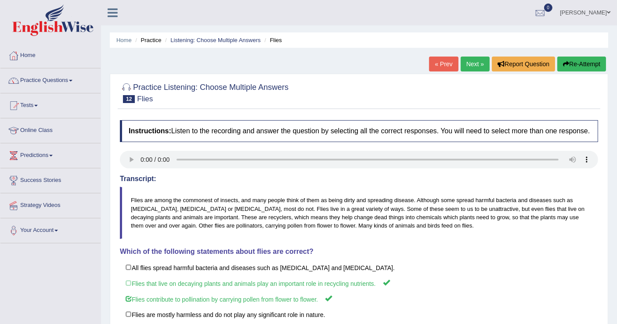
click at [473, 61] on link "Next »" at bounding box center [475, 64] width 29 height 15
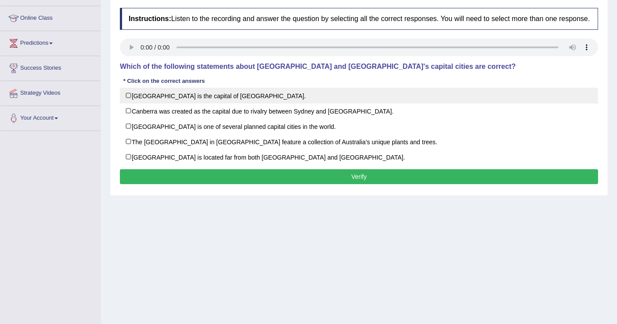
scroll to position [136, 0]
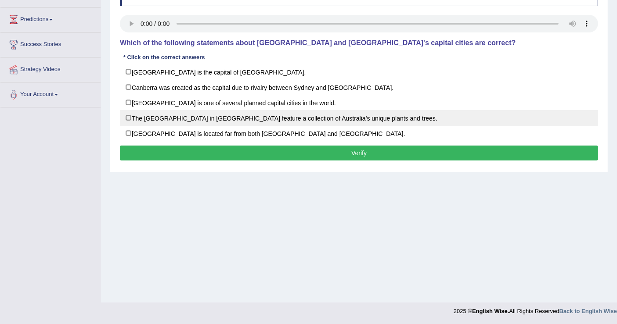
click at [124, 114] on label "The [GEOGRAPHIC_DATA] in [GEOGRAPHIC_DATA] feature a collection of Australia’s …" at bounding box center [359, 118] width 478 height 16
checkbox input "true"
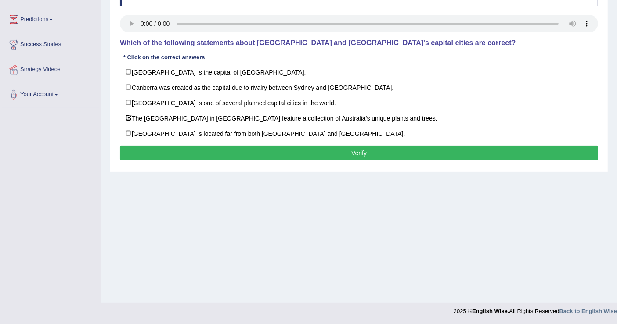
click at [250, 147] on button "Verify" at bounding box center [359, 153] width 478 height 15
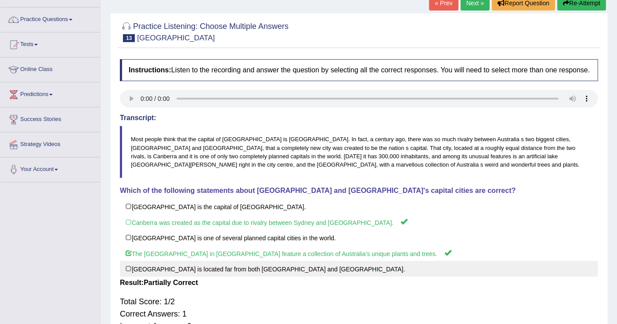
scroll to position [0, 0]
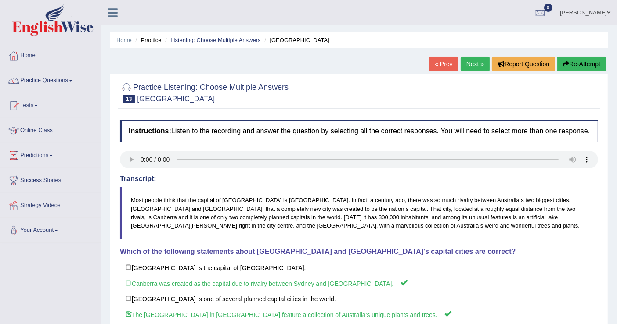
click at [473, 63] on link "Next »" at bounding box center [475, 64] width 29 height 15
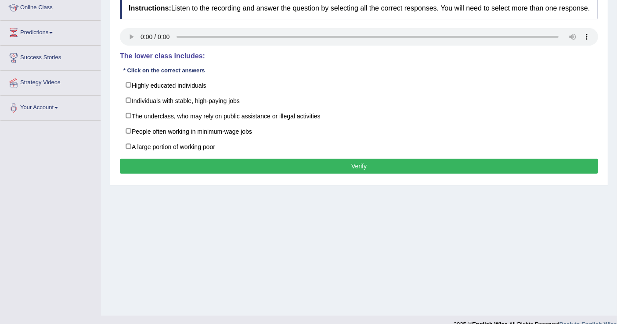
scroll to position [136, 0]
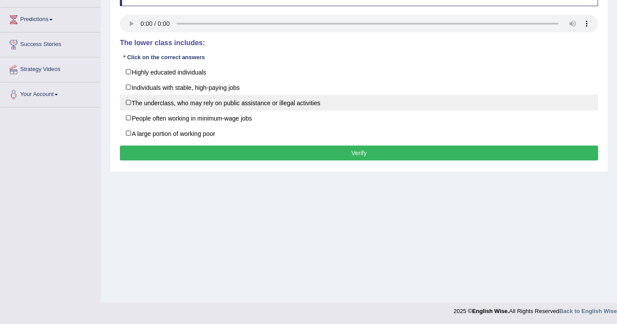
click at [127, 101] on label "The underclass, who may rely on public assistance or illegal activities" at bounding box center [359, 103] width 478 height 16
checkbox input "true"
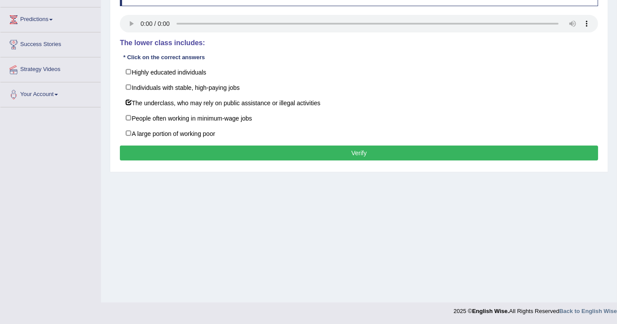
click at [299, 152] on button "Verify" at bounding box center [359, 153] width 478 height 15
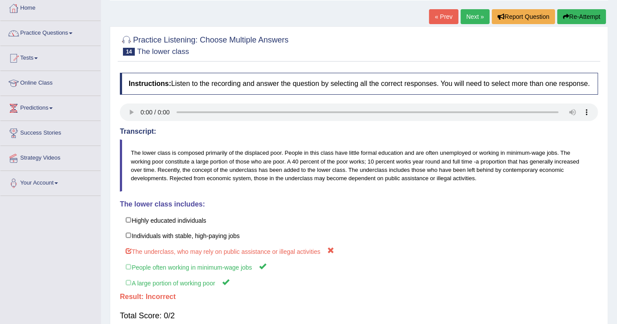
scroll to position [39, 0]
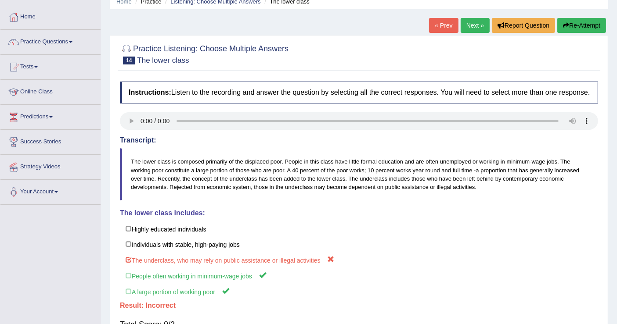
click at [586, 28] on button "Re-Attempt" at bounding box center [581, 25] width 49 height 15
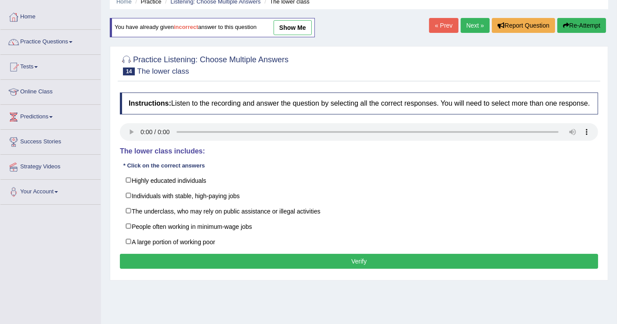
scroll to position [87, 0]
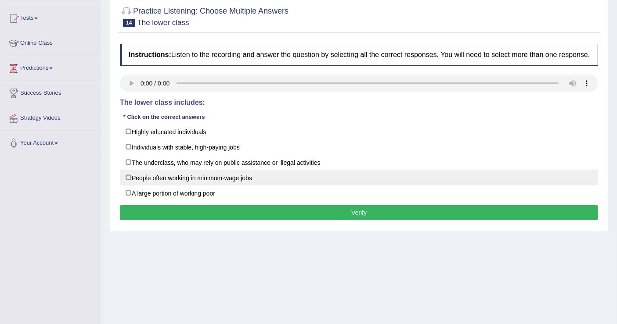
click at [129, 174] on label "People often working in minimum-wage jobs" at bounding box center [359, 178] width 478 height 16
checkbox input "true"
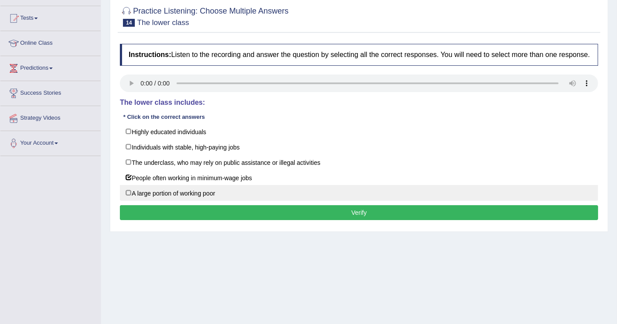
click at [137, 191] on label "A large portion of working poor" at bounding box center [359, 193] width 478 height 16
checkbox input "true"
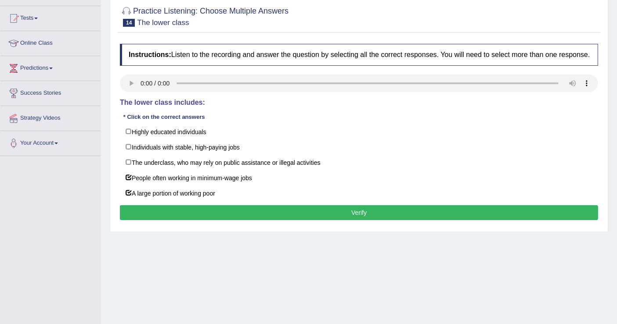
click at [319, 210] on button "Verify" at bounding box center [359, 212] width 478 height 15
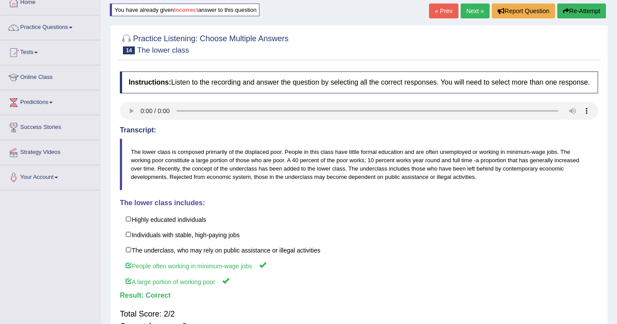
scroll to position [0, 0]
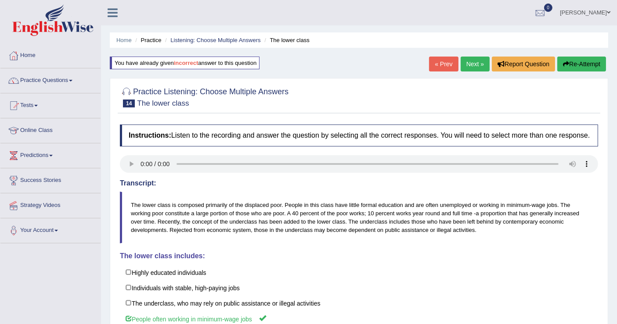
click at [482, 63] on link "Next »" at bounding box center [475, 64] width 29 height 15
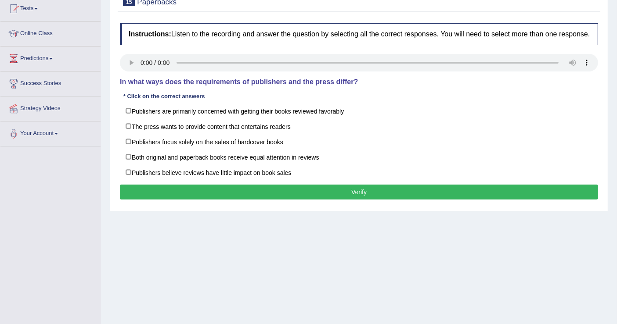
scroll to position [97, 0]
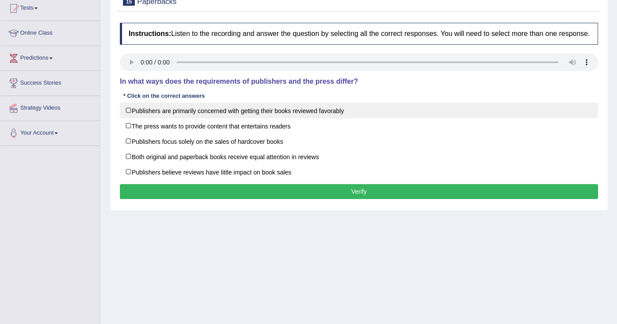
click at [130, 110] on label "Publishers are primarily concerned with getting their books reviewed favorably" at bounding box center [359, 111] width 478 height 16
checkbox input "true"
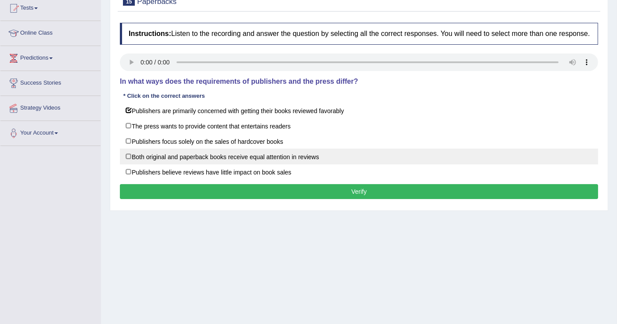
click at [128, 155] on label "Both original and paperback books receive equal attention in reviews" at bounding box center [359, 157] width 478 height 16
checkbox input "false"
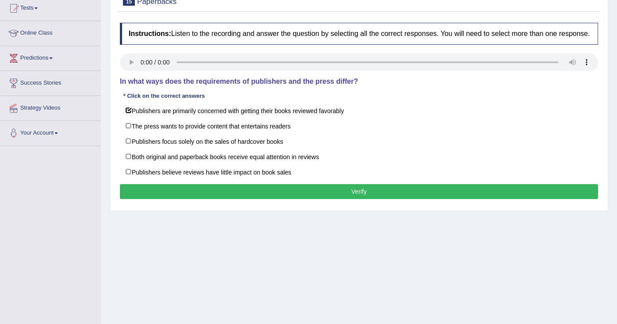
click at [336, 191] on button "Verify" at bounding box center [359, 191] width 478 height 15
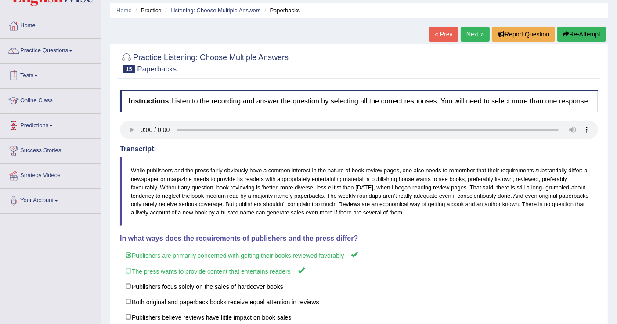
scroll to position [0, 0]
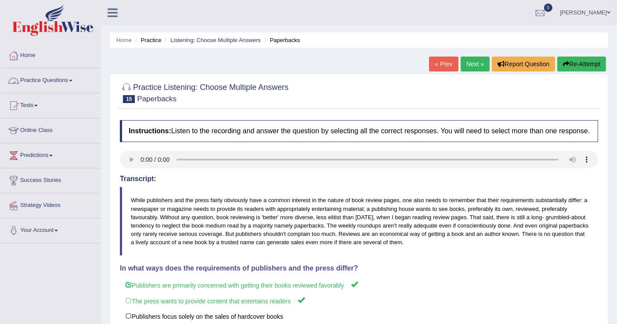
click at [72, 80] on span at bounding box center [71, 81] width 4 height 2
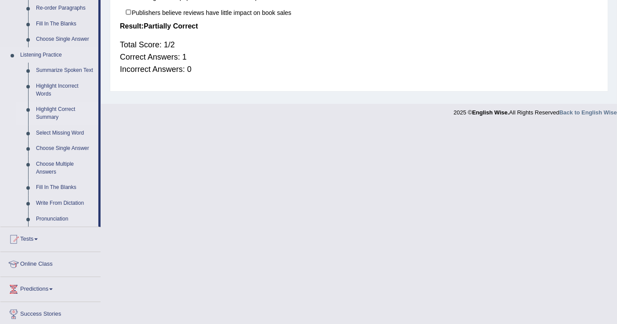
scroll to position [341, 0]
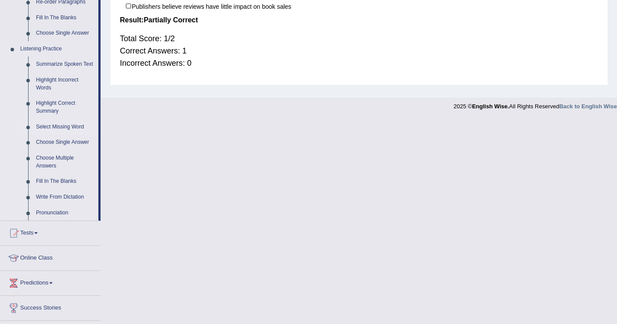
click at [79, 128] on link "Select Missing Word" at bounding box center [65, 127] width 66 height 16
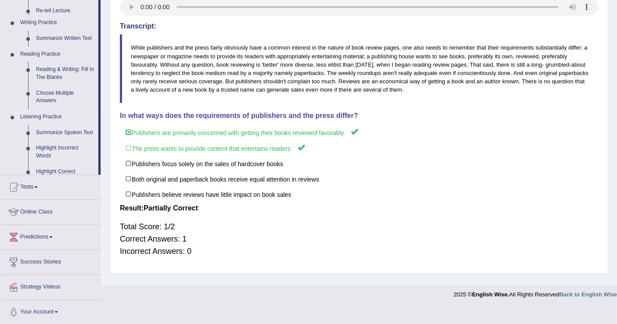
scroll to position [136, 0]
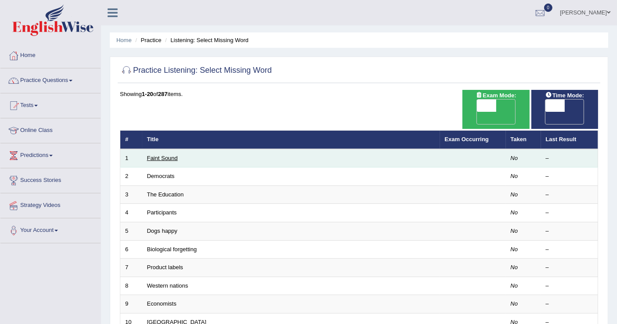
click at [165, 155] on link "Faint Sound" at bounding box center [162, 158] width 31 height 7
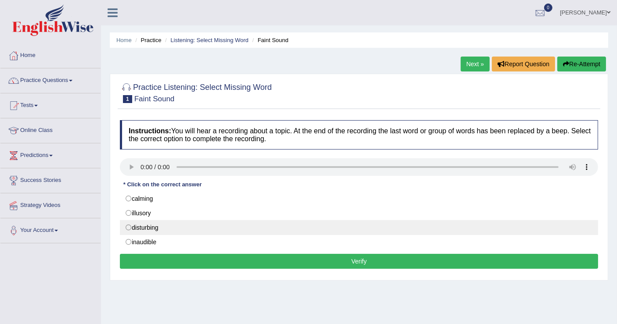
click at [126, 225] on label "disturbing" at bounding box center [359, 227] width 478 height 15
radio input "true"
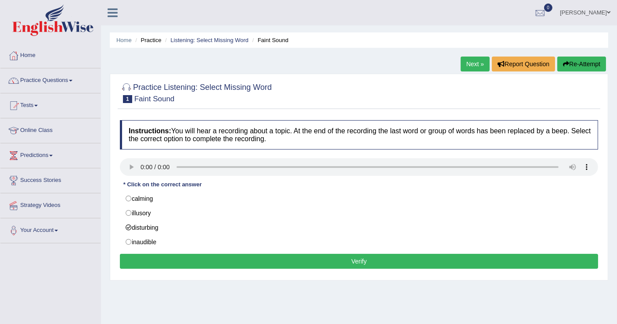
click at [258, 259] on button "Verify" at bounding box center [359, 261] width 478 height 15
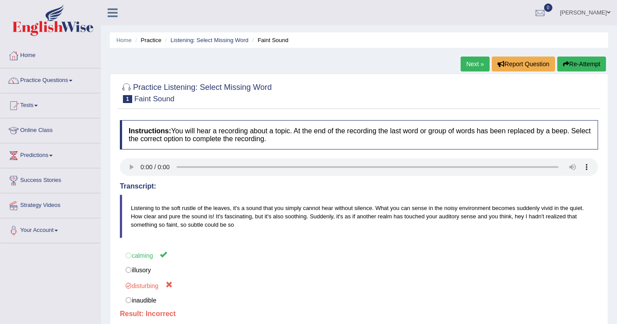
click at [571, 63] on button "Re-Attempt" at bounding box center [581, 64] width 49 height 15
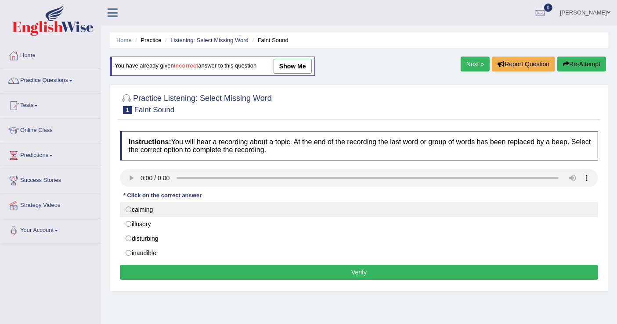
click at [124, 207] on label "calming" at bounding box center [359, 209] width 478 height 15
radio input "true"
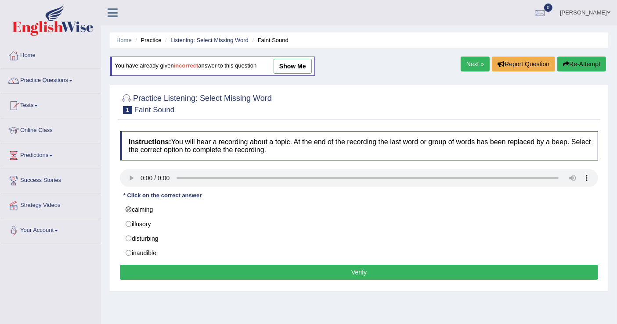
click at [374, 273] on button "Verify" at bounding box center [359, 272] width 478 height 15
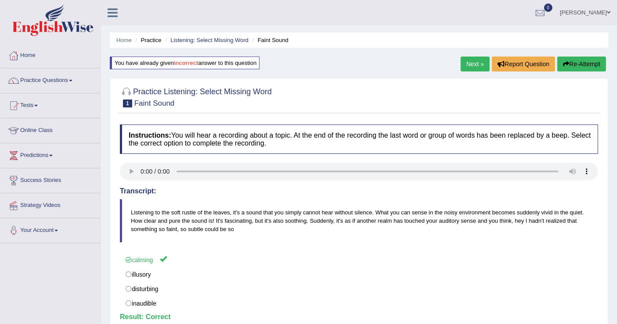
click at [470, 58] on link "Next »" at bounding box center [475, 64] width 29 height 15
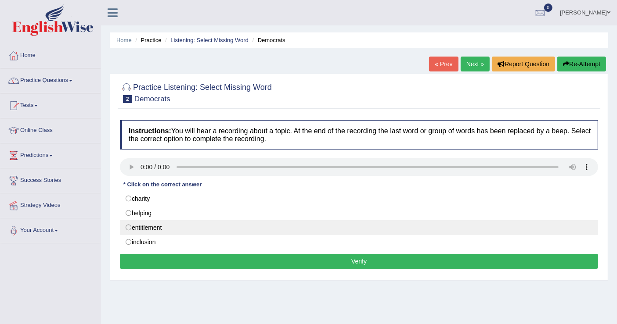
click at [159, 224] on label "entitlement" at bounding box center [359, 227] width 478 height 15
radio input "true"
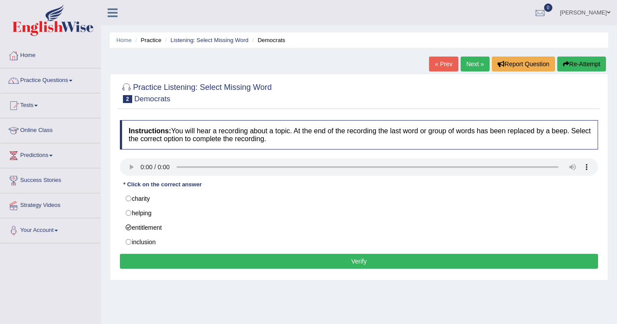
click at [304, 261] on button "Verify" at bounding box center [359, 261] width 478 height 15
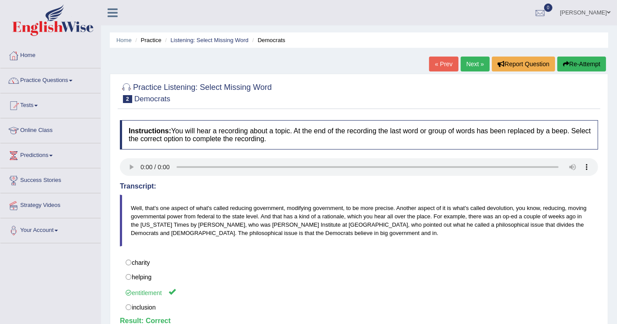
click at [475, 65] on link "Next »" at bounding box center [475, 64] width 29 height 15
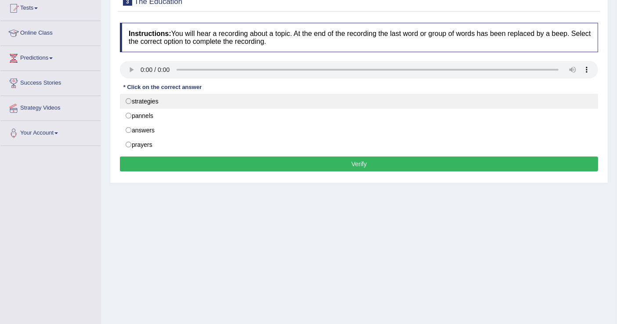
click at [155, 98] on label "strategies" at bounding box center [359, 101] width 478 height 15
radio input "true"
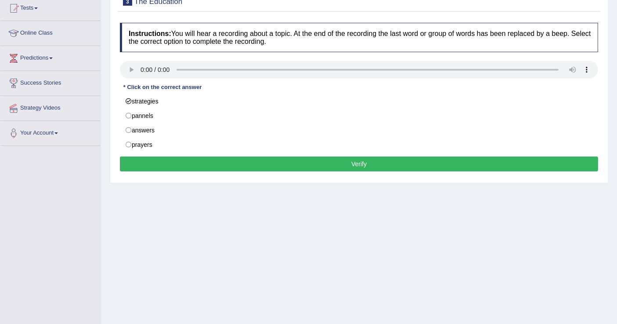
click at [312, 169] on button "Verify" at bounding box center [359, 164] width 478 height 15
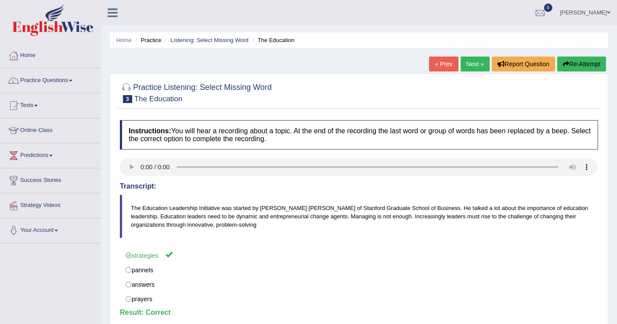
click at [468, 59] on link "Next »" at bounding box center [475, 64] width 29 height 15
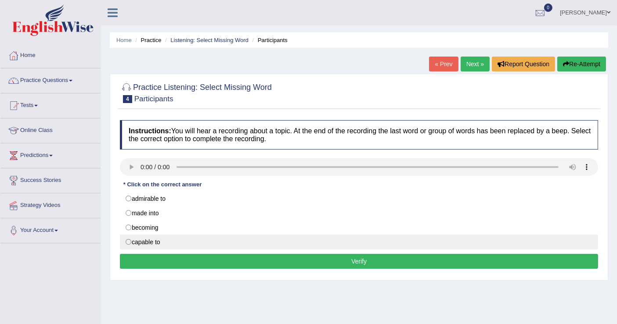
click at [142, 239] on label "capable to" at bounding box center [359, 242] width 478 height 15
radio input "true"
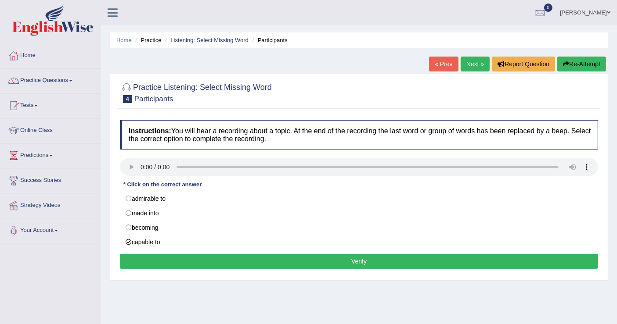
click at [292, 260] on button "Verify" at bounding box center [359, 261] width 478 height 15
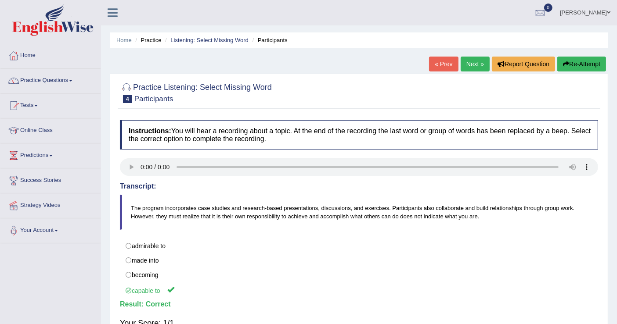
click at [478, 68] on link "Next »" at bounding box center [475, 64] width 29 height 15
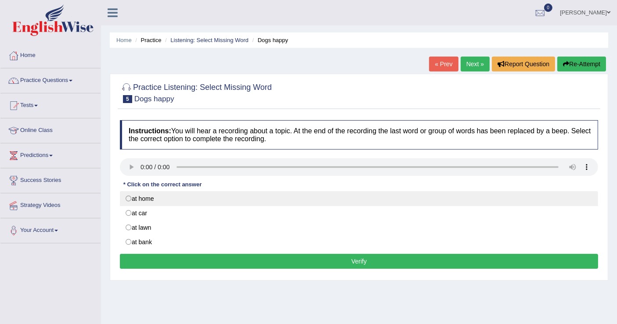
click at [128, 198] on label "at home" at bounding box center [359, 198] width 478 height 15
radio input "true"
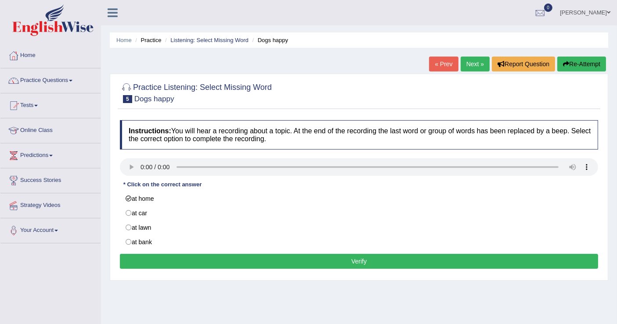
click at [338, 260] on button "Verify" at bounding box center [359, 261] width 478 height 15
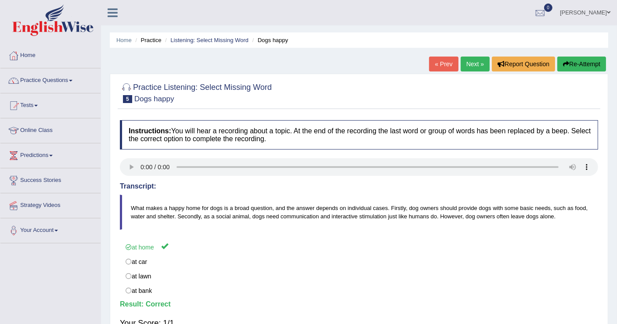
click at [468, 64] on link "Next »" at bounding box center [475, 64] width 29 height 15
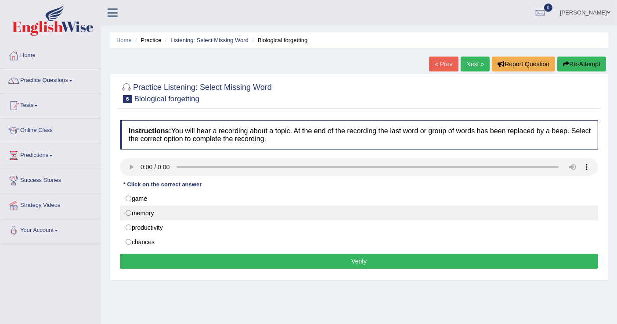
click at [128, 211] on label "memory" at bounding box center [359, 213] width 478 height 15
radio input "true"
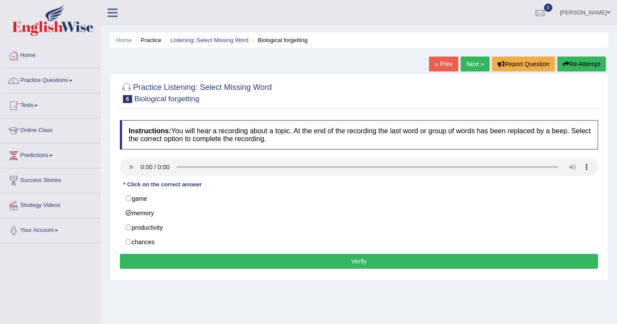
click at [270, 258] on button "Verify" at bounding box center [359, 261] width 478 height 15
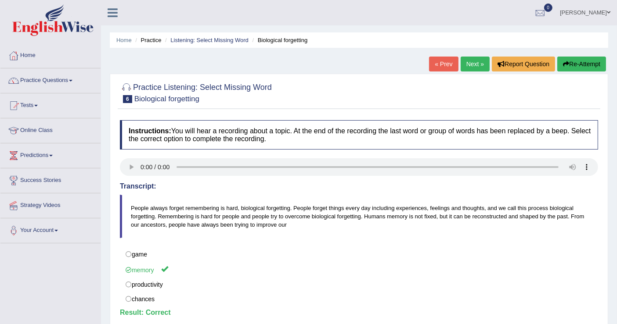
click at [468, 63] on link "Next »" at bounding box center [475, 64] width 29 height 15
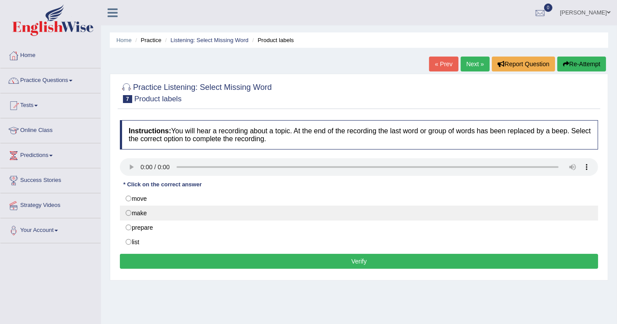
click at [130, 212] on label "make" at bounding box center [359, 213] width 478 height 15
radio input "true"
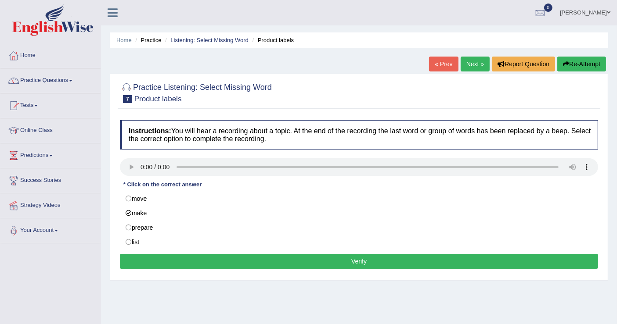
click at [326, 263] on button "Verify" at bounding box center [359, 261] width 478 height 15
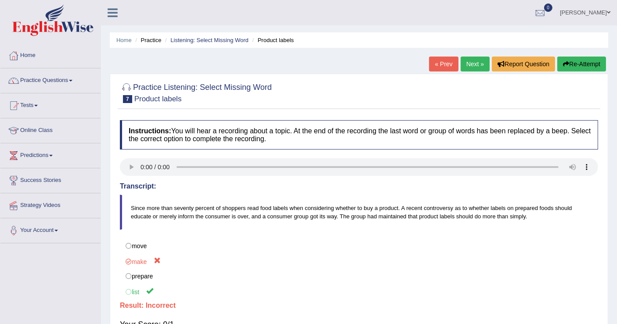
click at [595, 65] on button "Re-Attempt" at bounding box center [581, 64] width 49 height 15
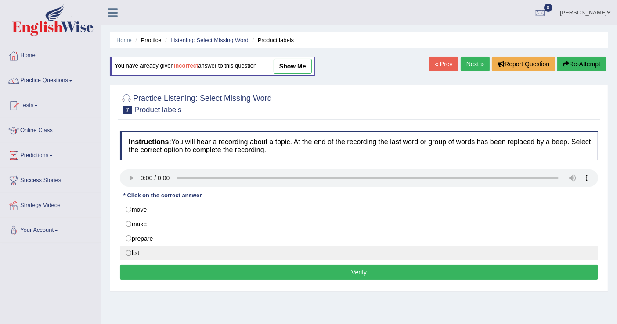
click at [126, 253] on label "list" at bounding box center [359, 253] width 478 height 15
radio input "true"
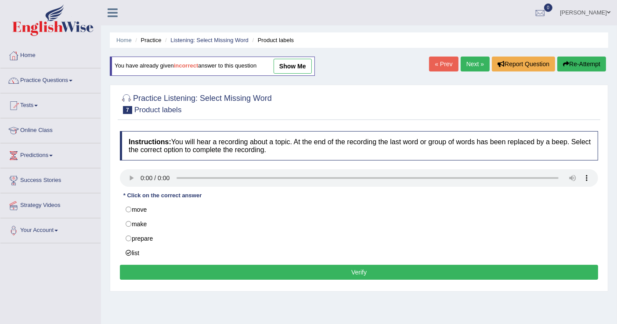
click at [240, 274] on button "Verify" at bounding box center [359, 272] width 478 height 15
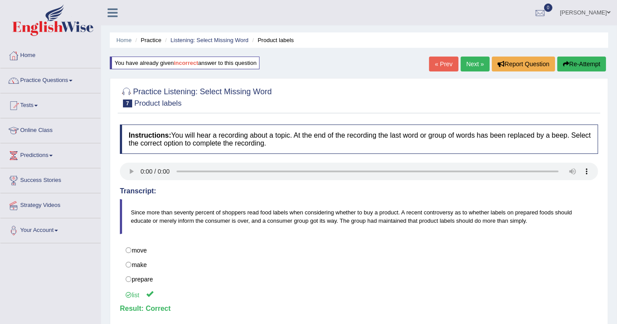
click at [598, 10] on link "[PERSON_NAME]" at bounding box center [585, 11] width 64 height 23
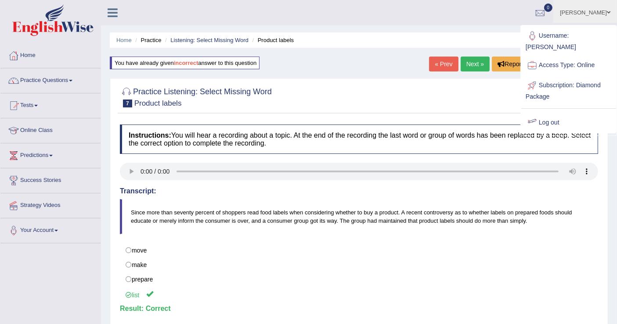
click at [550, 113] on link "Log out" at bounding box center [568, 123] width 95 height 20
